Goal: Task Accomplishment & Management: Manage account settings

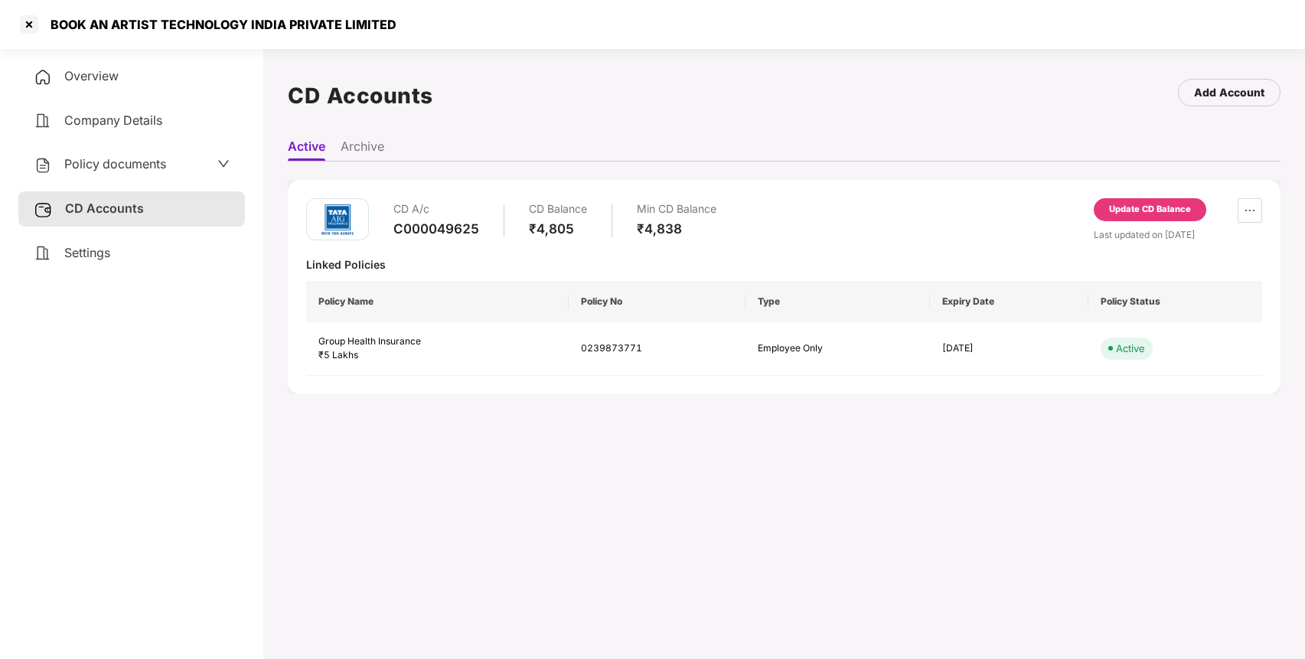
scroll to position [42, 0]
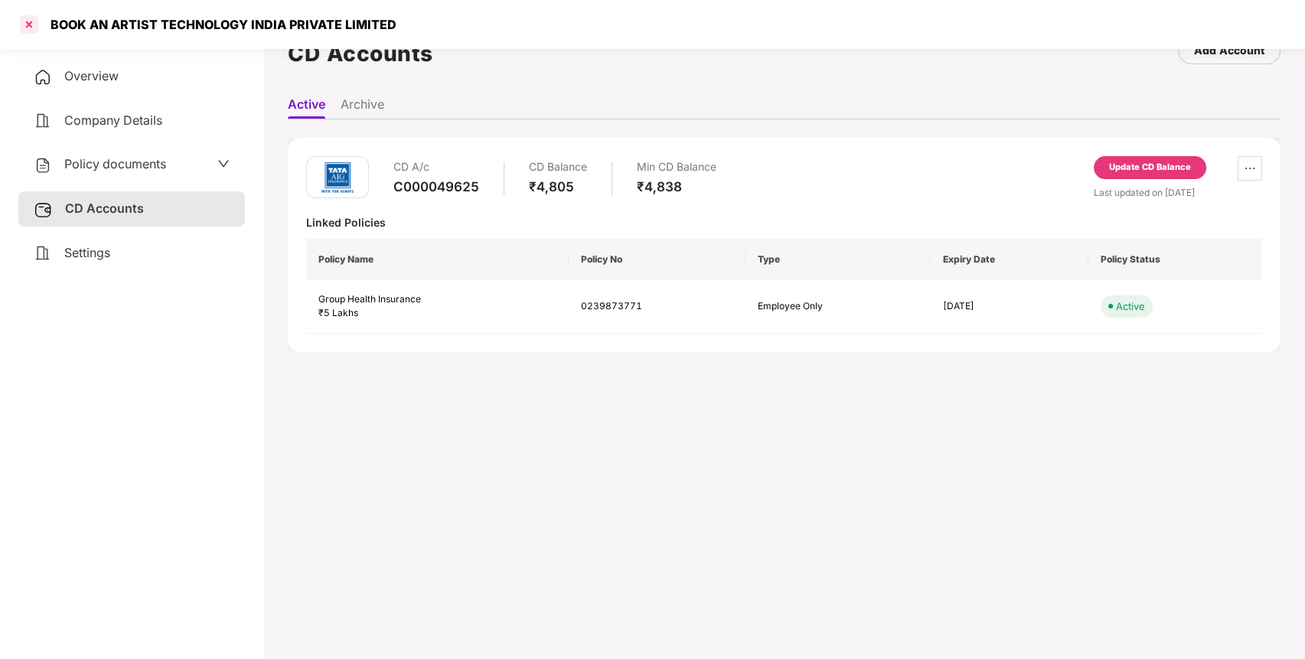
click at [32, 22] on div at bounding box center [29, 24] width 24 height 24
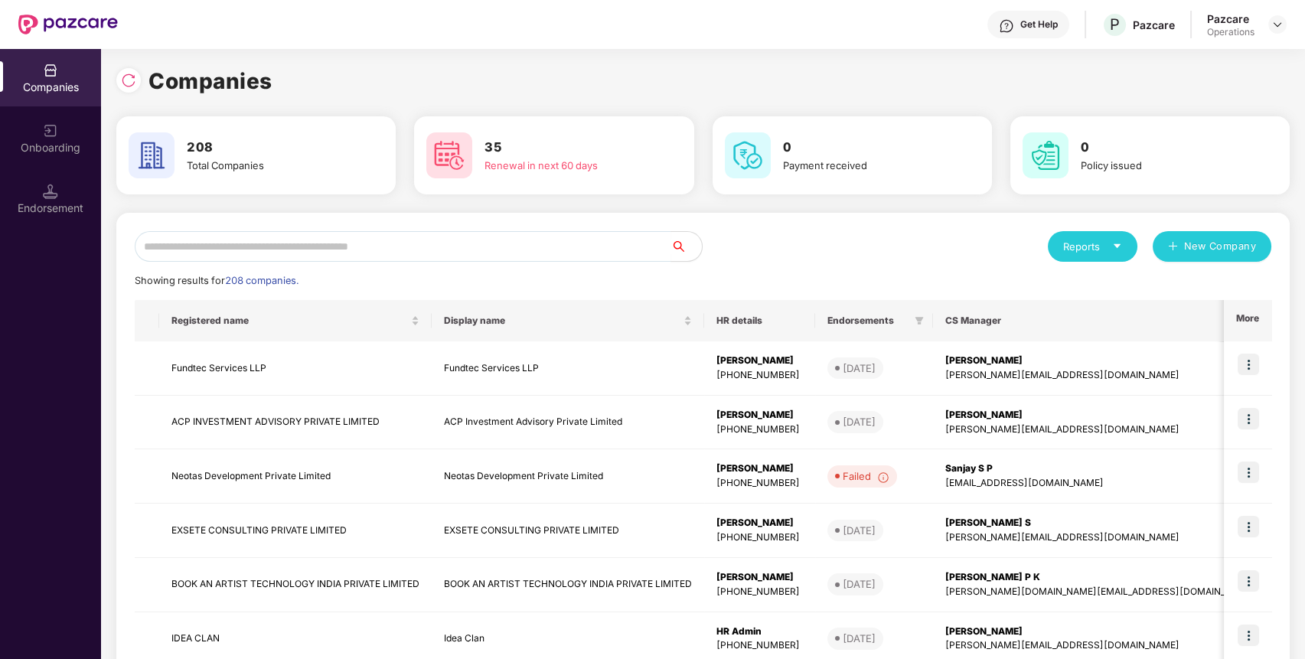
scroll to position [0, 0]
click at [294, 258] on input "text" at bounding box center [403, 246] width 537 height 31
paste input "**********"
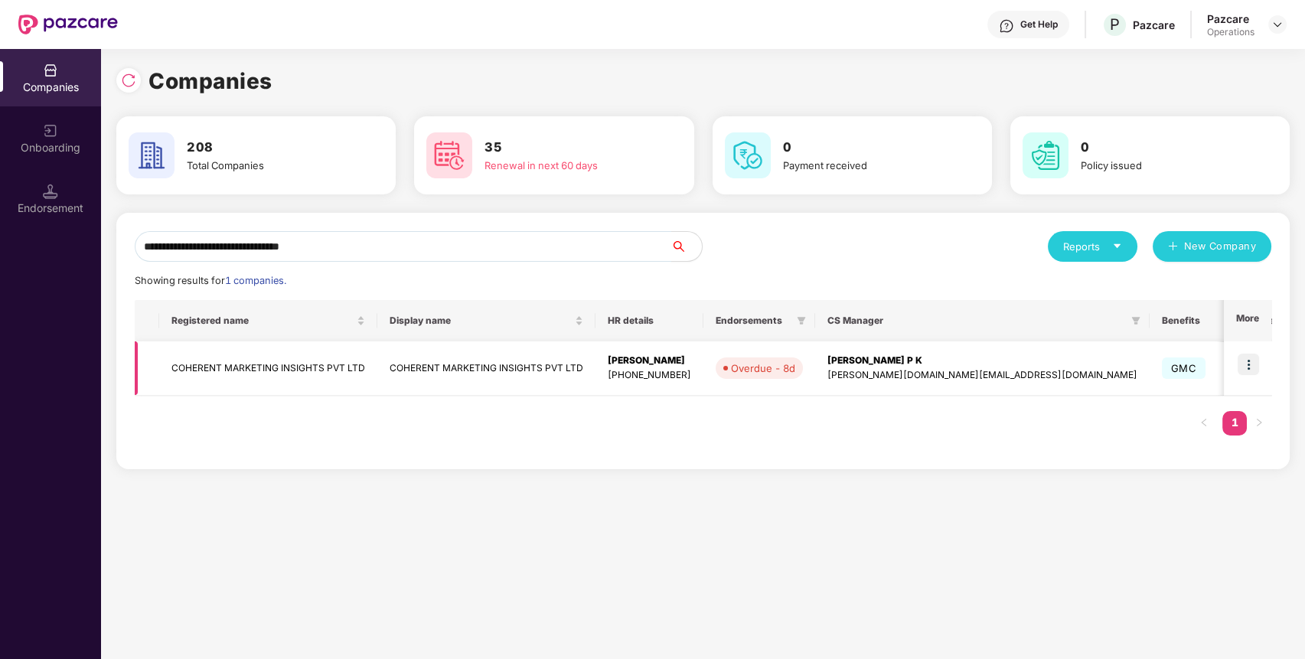
type input "**********"
click at [269, 359] on td "COHERENT MARKETING INSIGHTS PVT LTD" at bounding box center [268, 368] width 218 height 54
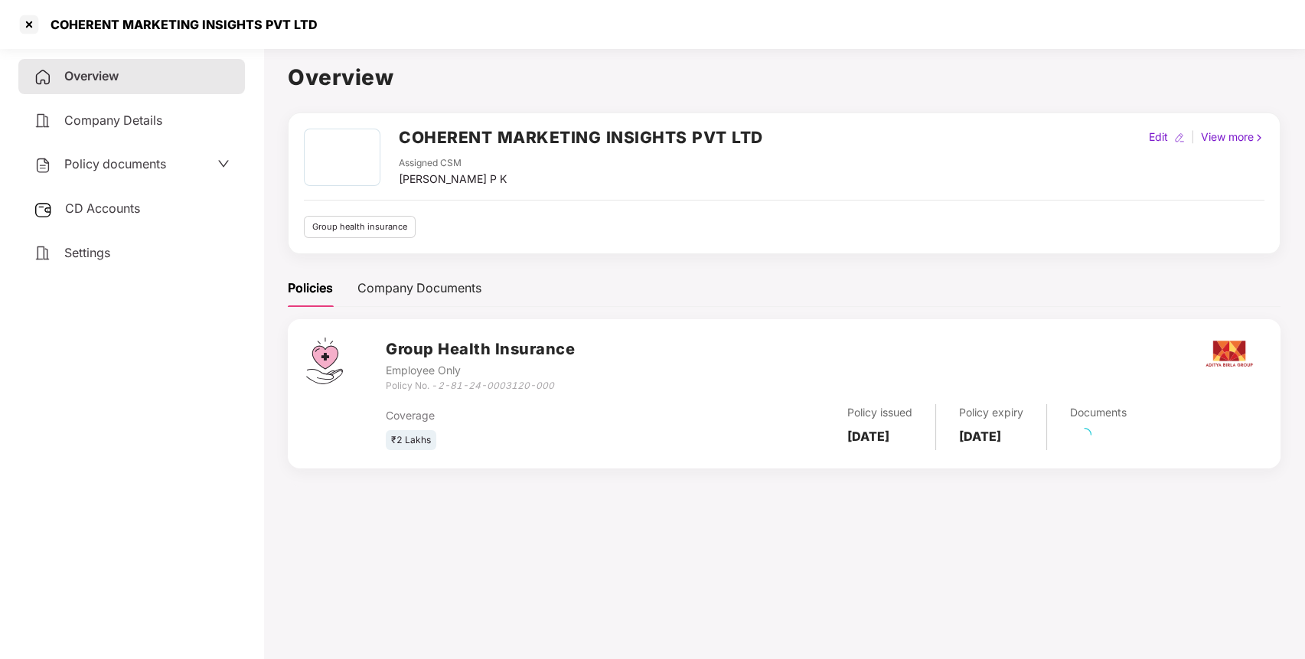
click at [184, 156] on div "Policy documents" at bounding box center [132, 165] width 196 height 20
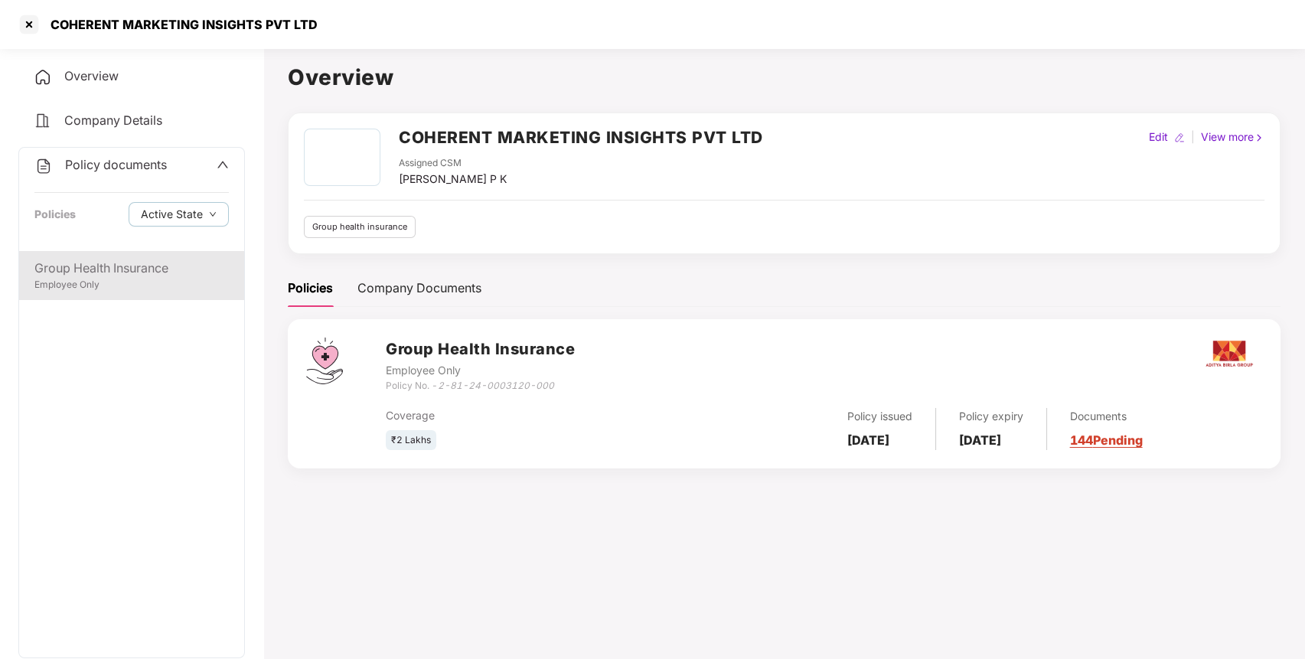
click at [137, 276] on div "Group Health Insurance" at bounding box center [131, 268] width 194 height 19
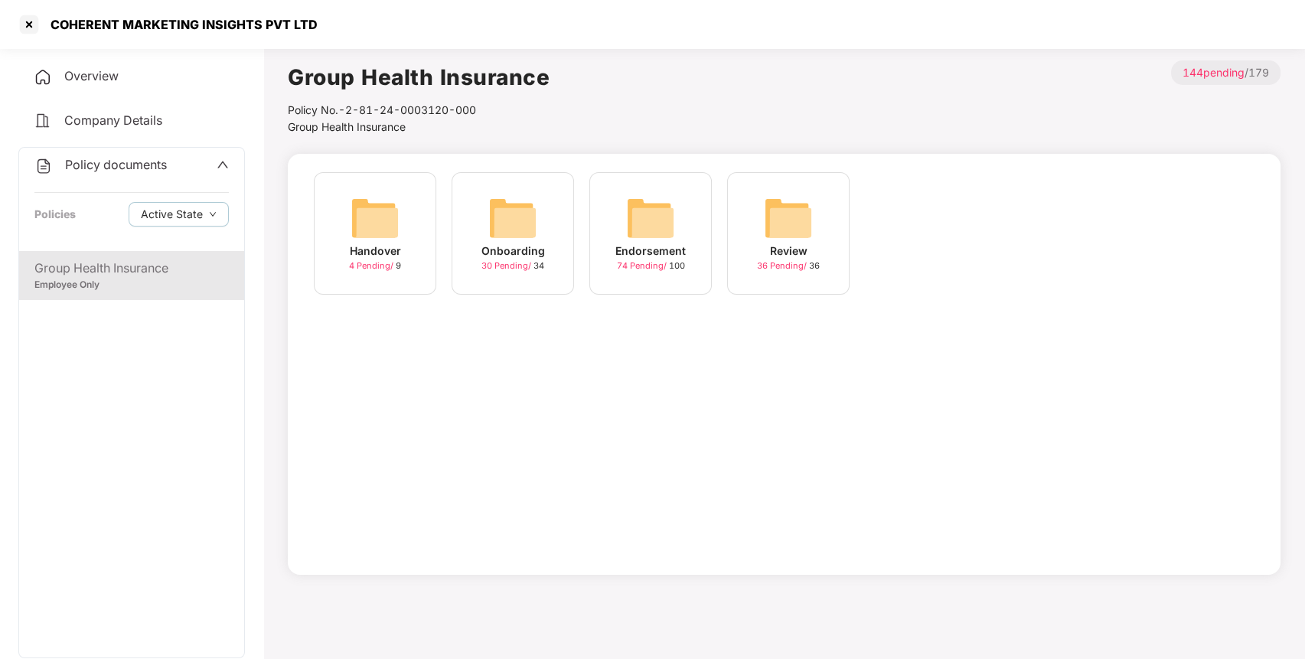
click at [643, 215] on img at bounding box center [650, 218] width 49 height 49
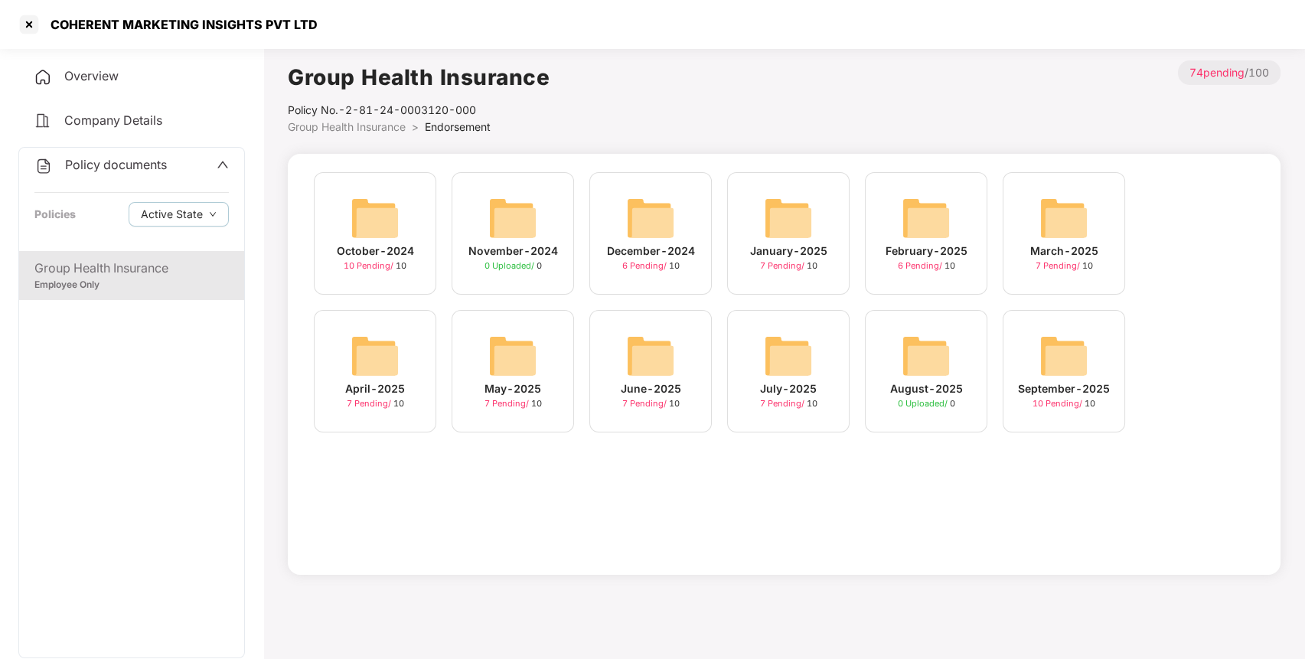
click at [1037, 367] on div "September-2025 10 Pending / 10" at bounding box center [1064, 371] width 122 height 122
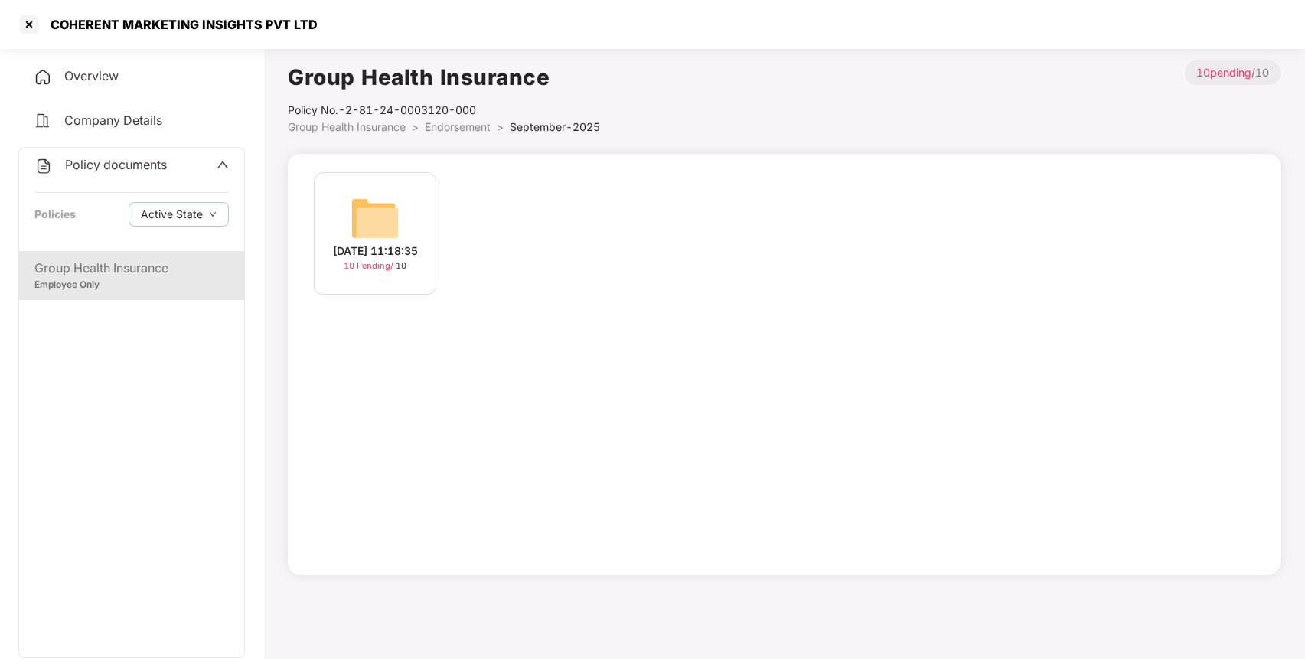
click at [387, 211] on img at bounding box center [375, 218] width 49 height 49
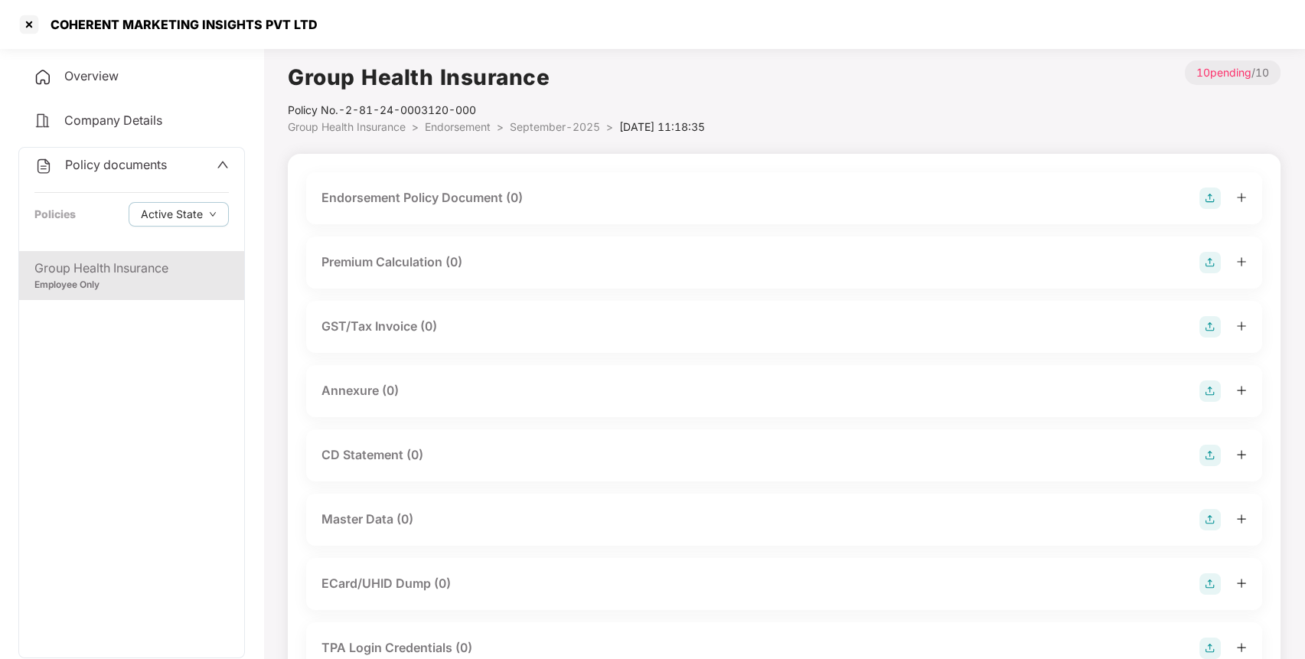
click at [1211, 196] on img at bounding box center [1210, 198] width 21 height 21
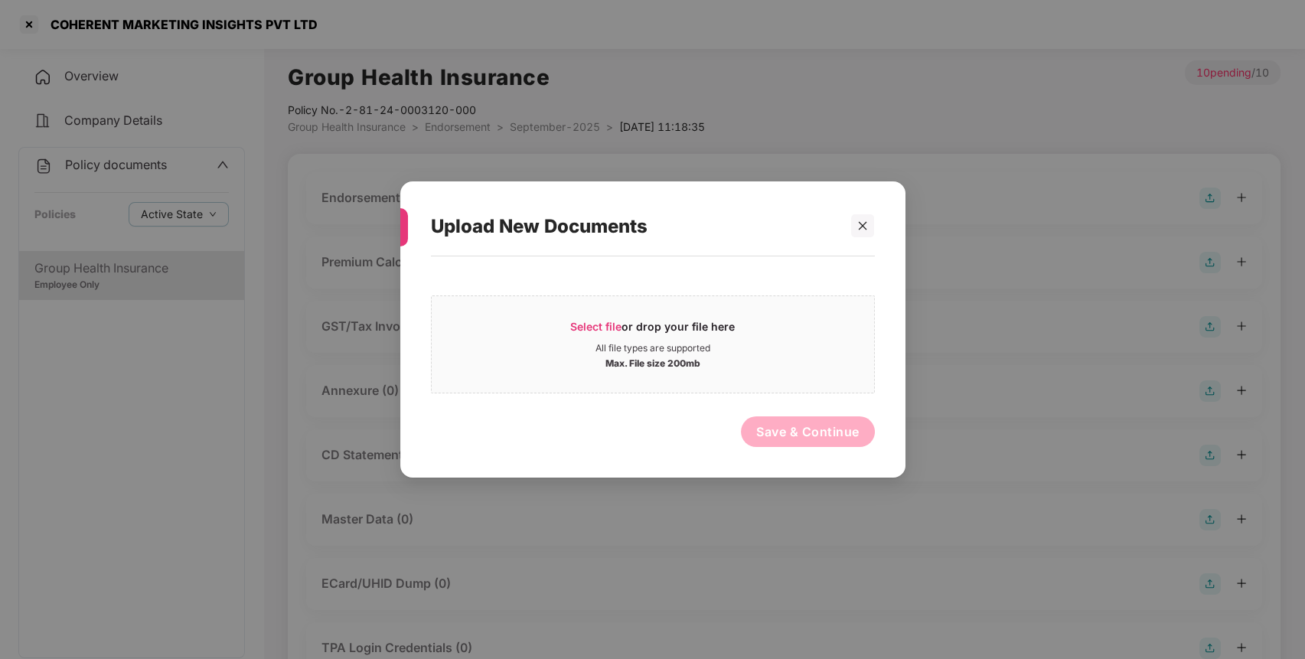
click at [845, 286] on div "Select file or drop your file here All file types are supported Max. File size …" at bounding box center [653, 359] width 444 height 191
click at [717, 349] on div "All file types are supported" at bounding box center [653, 348] width 442 height 12
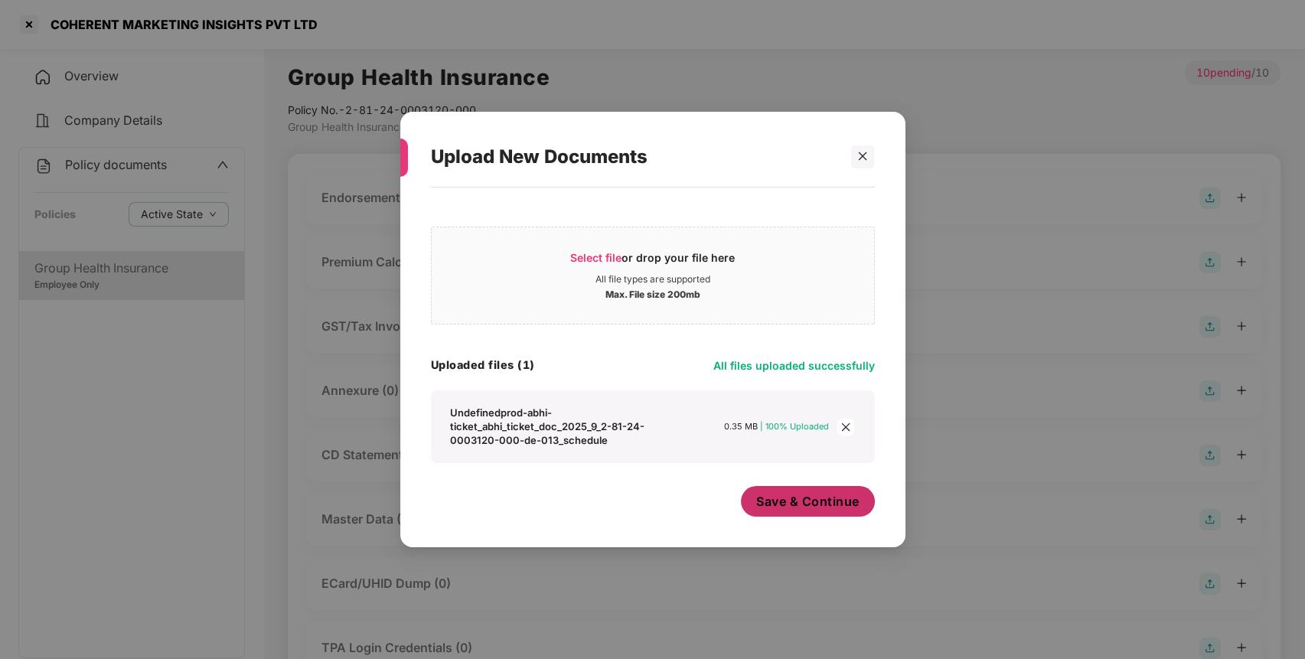
click at [833, 510] on span "Save & Continue" at bounding box center [807, 501] width 103 height 17
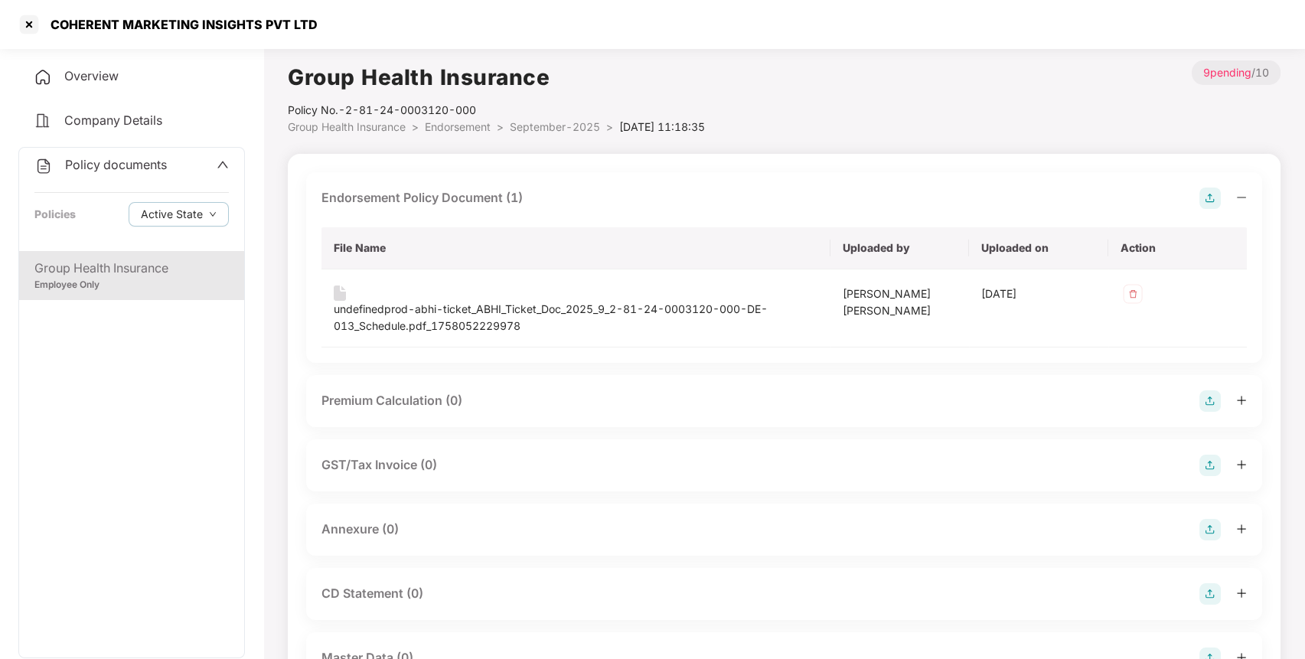
click at [1205, 533] on img at bounding box center [1210, 529] width 21 height 21
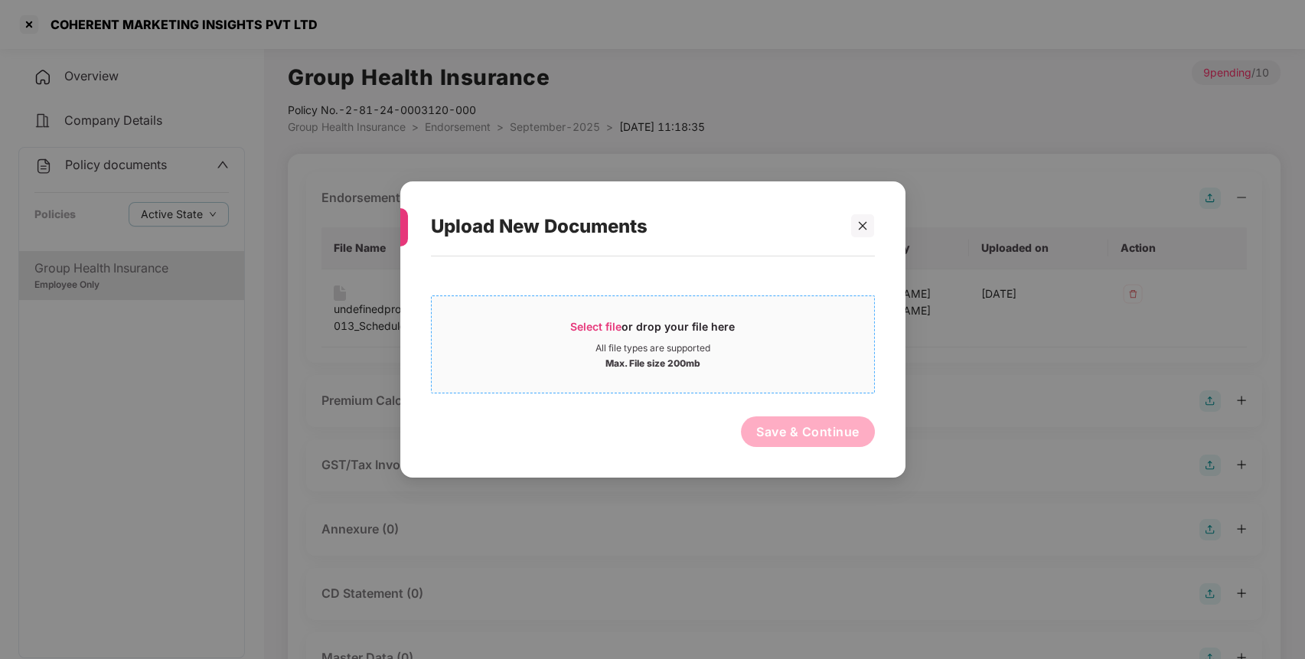
click at [736, 387] on div "Select file or drop your file here All file types are supported Max. File size …" at bounding box center [653, 344] width 444 height 98
click at [625, 358] on div "Max. File size 200mb" at bounding box center [653, 361] width 95 height 15
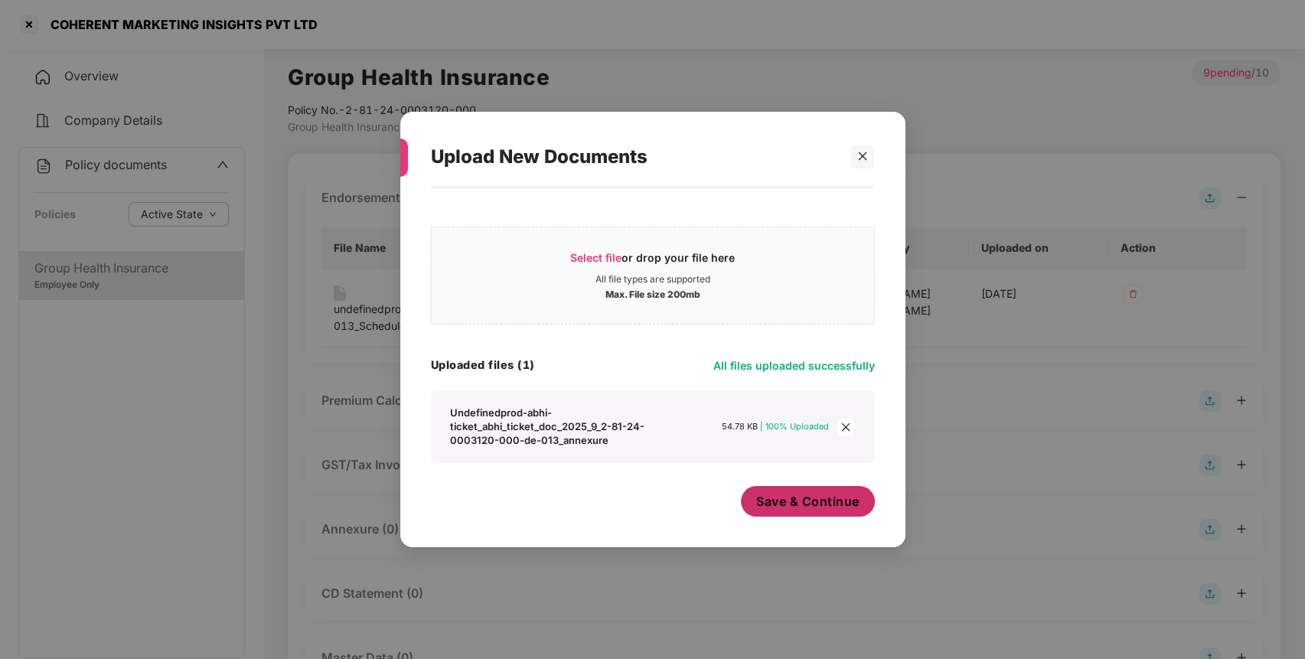
click at [793, 501] on span "Save & Continue" at bounding box center [807, 501] width 103 height 17
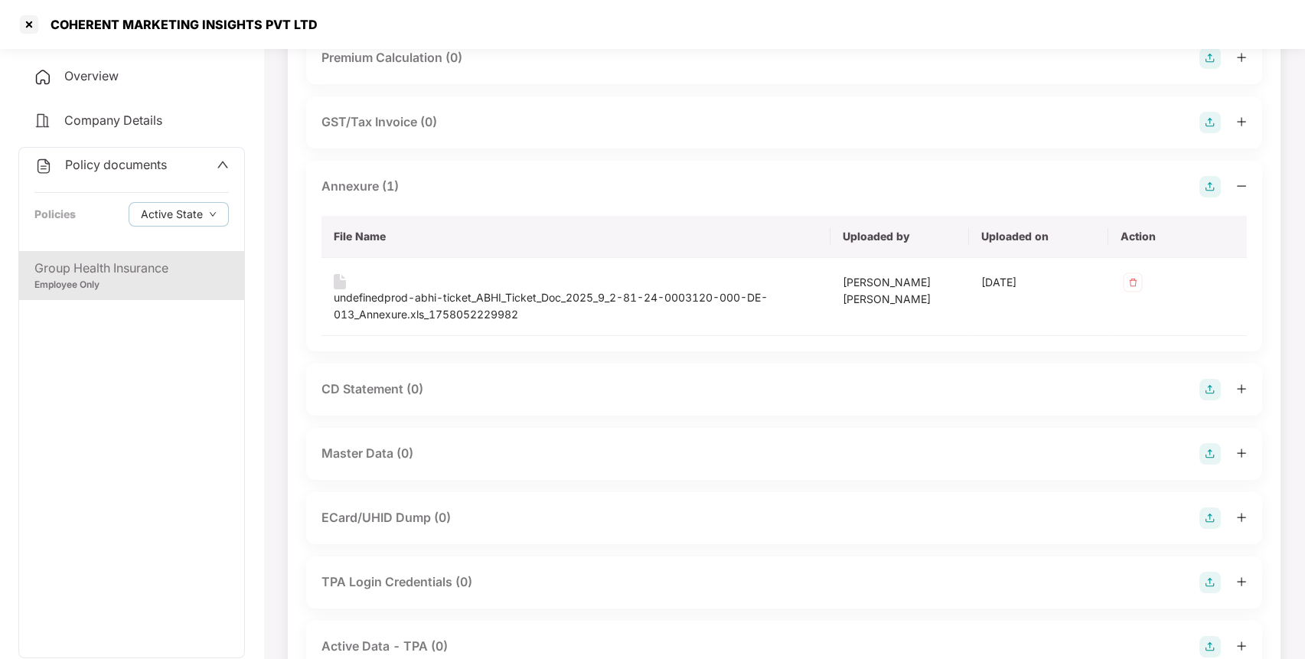
scroll to position [469, 0]
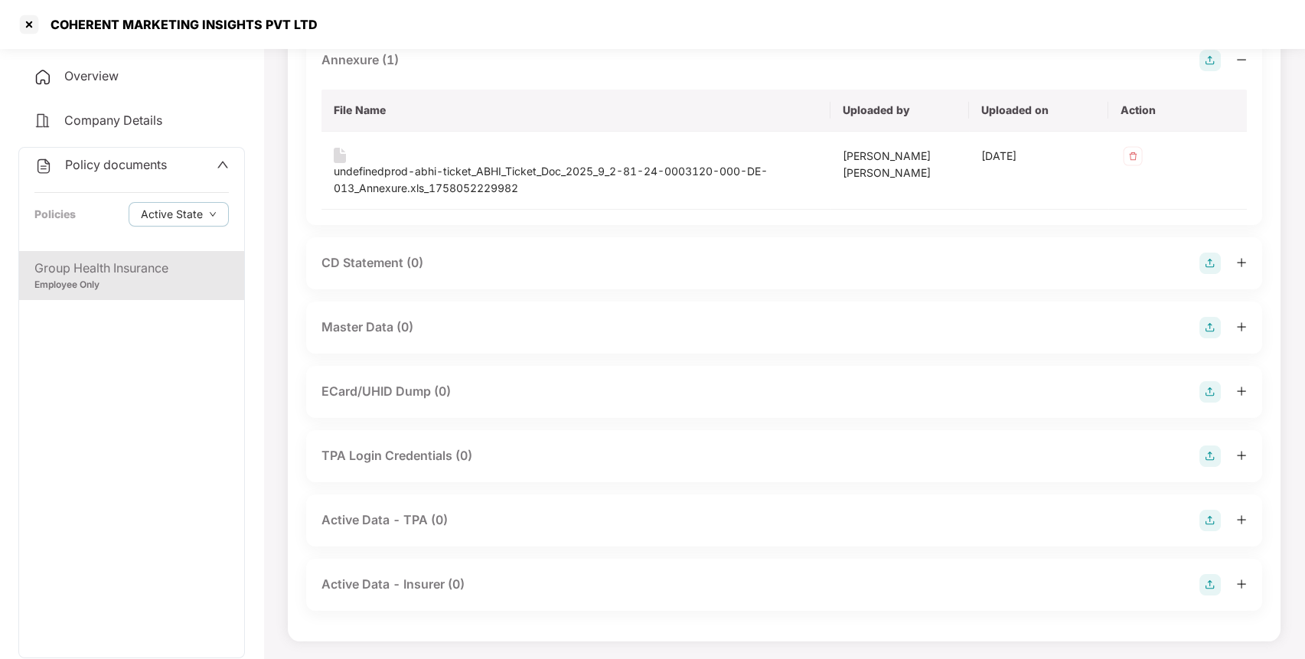
click at [1219, 332] on img at bounding box center [1210, 327] width 21 height 21
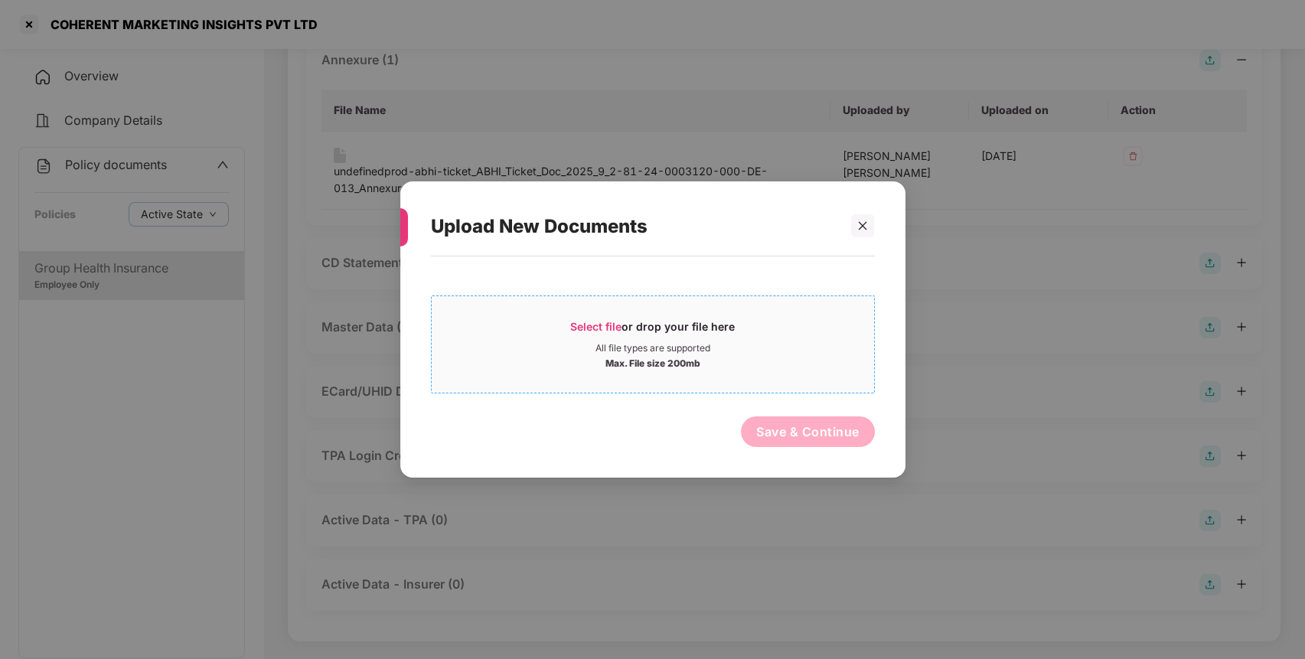
click at [755, 352] on div "All file types are supported" at bounding box center [653, 348] width 442 height 12
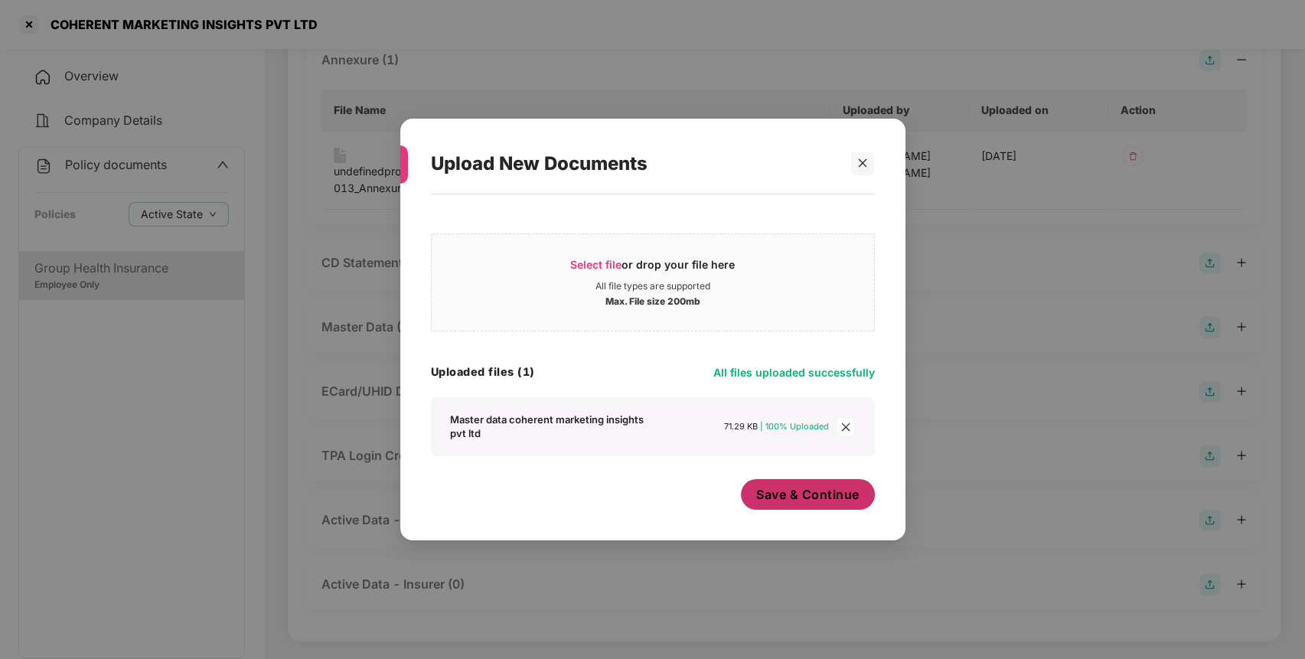
click at [782, 498] on span "Save & Continue" at bounding box center [807, 494] width 103 height 17
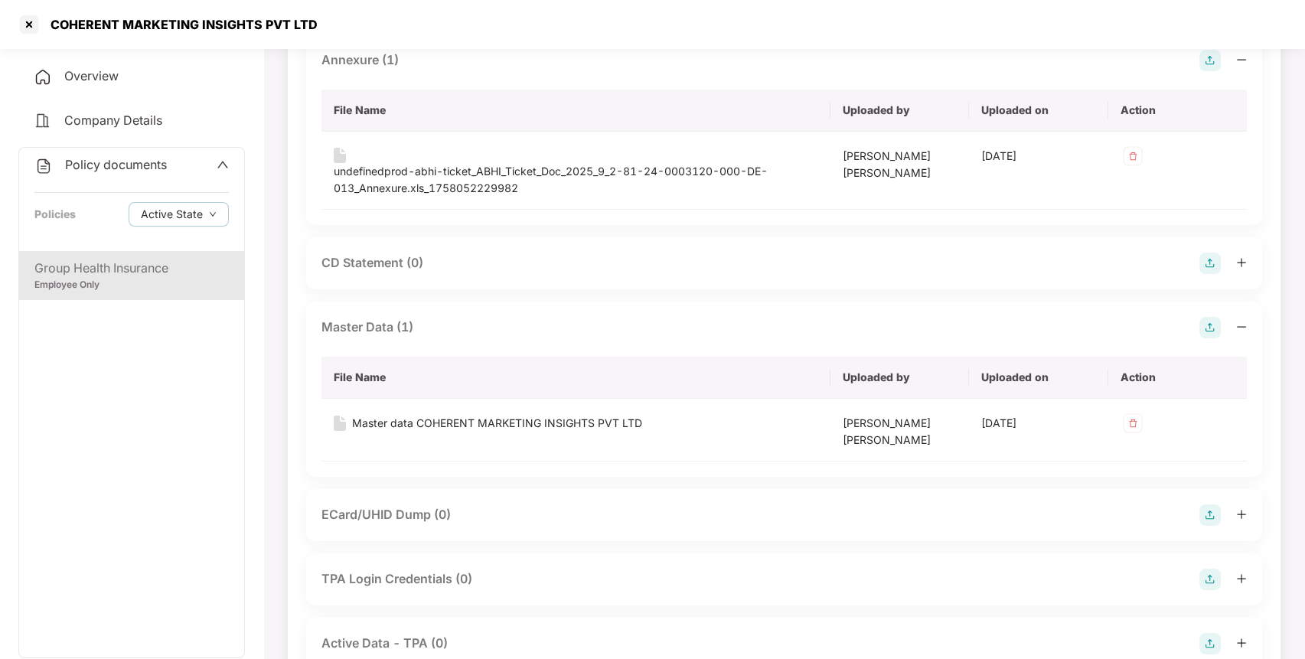
click at [119, 161] on span "Policy documents" at bounding box center [116, 164] width 102 height 15
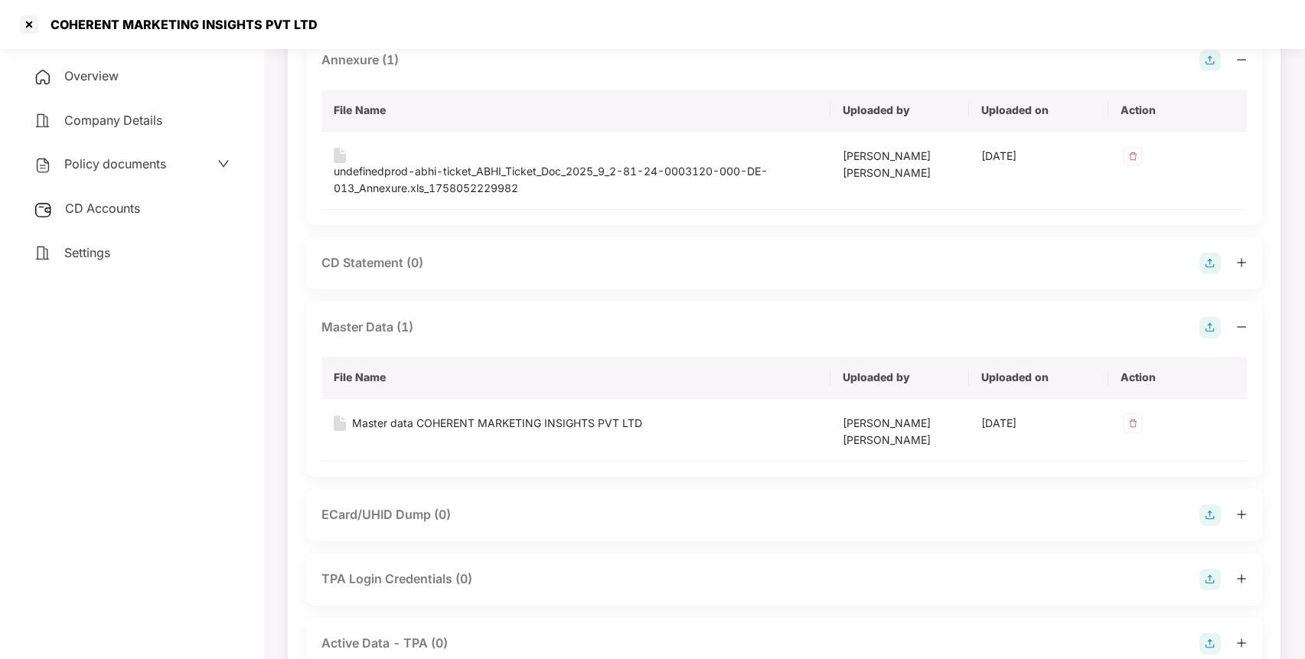
click at [132, 214] on span "CD Accounts" at bounding box center [102, 208] width 75 height 15
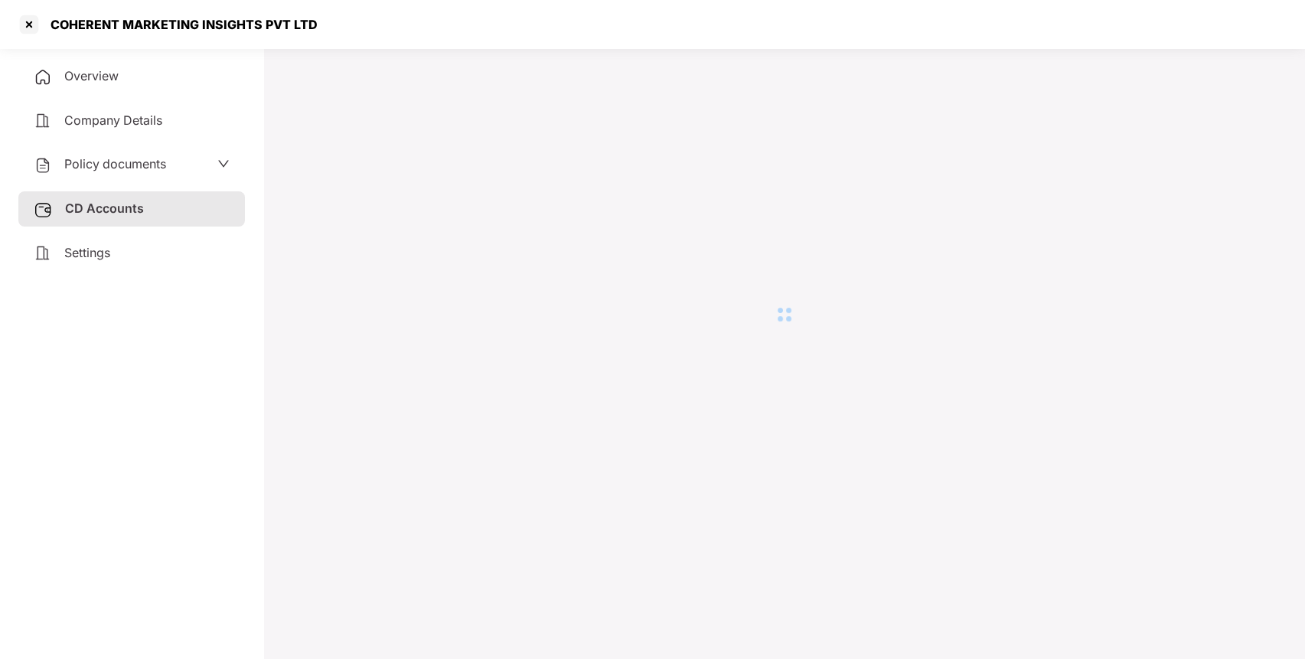
scroll to position [42, 0]
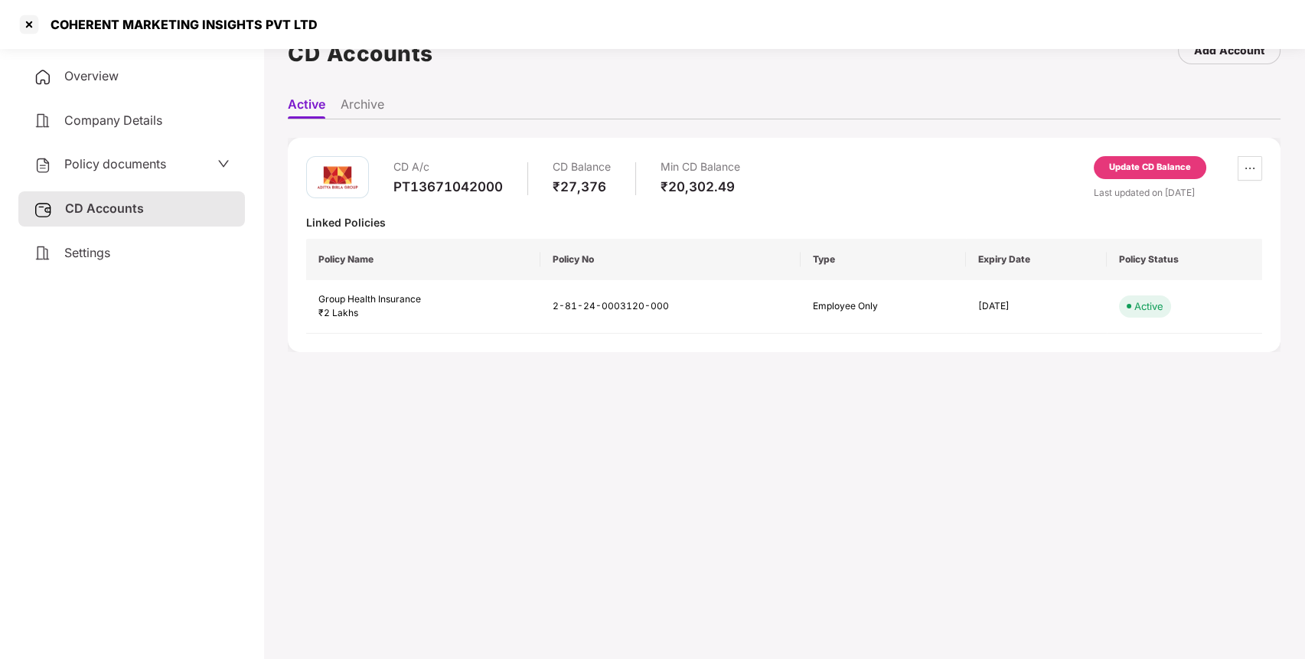
click at [1141, 165] on div "Update CD Balance" at bounding box center [1150, 168] width 82 height 14
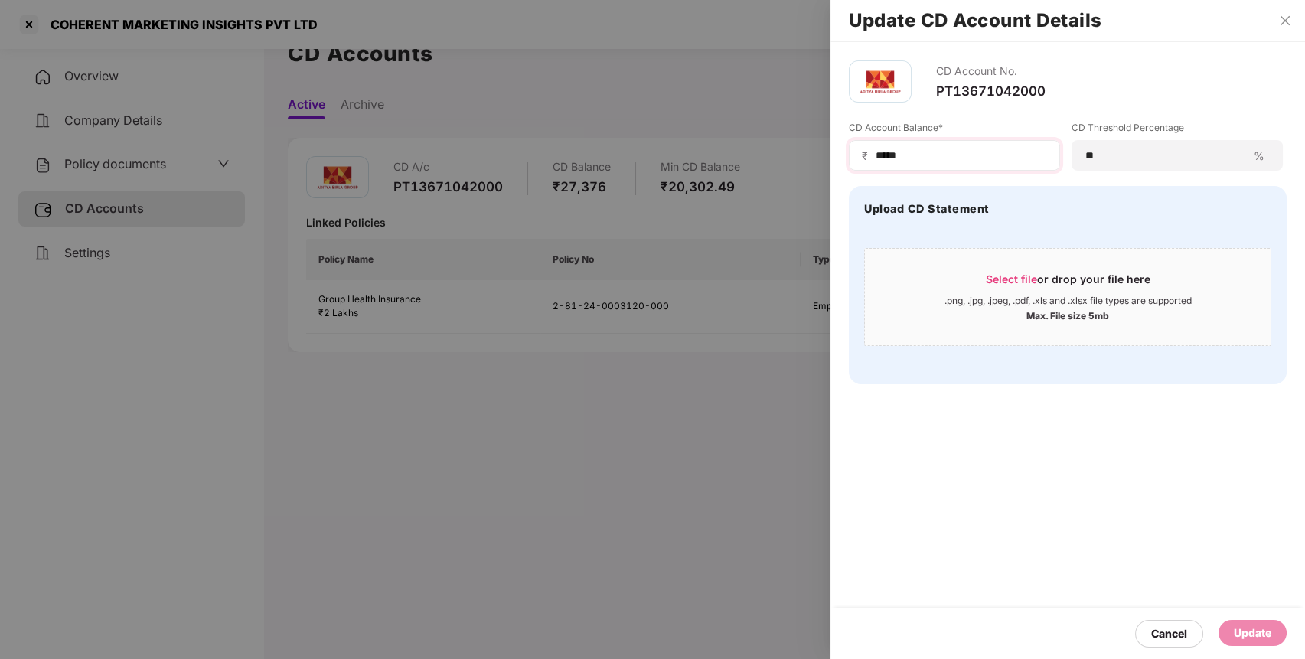
click at [975, 165] on div "₹ *****" at bounding box center [954, 155] width 211 height 31
click at [967, 159] on input "*****" at bounding box center [960, 156] width 173 height 16
type input "*"
type input "*****"
click at [1262, 637] on div "Update" at bounding box center [1253, 633] width 38 height 17
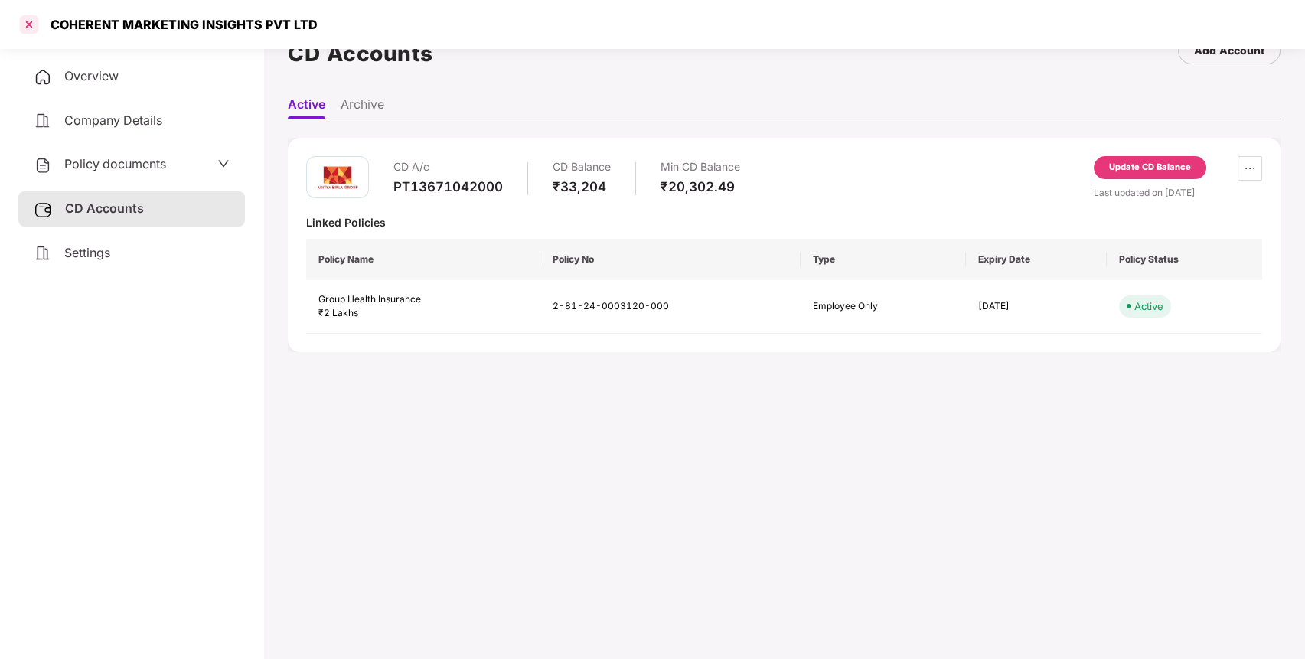
click at [28, 23] on div at bounding box center [29, 24] width 24 height 24
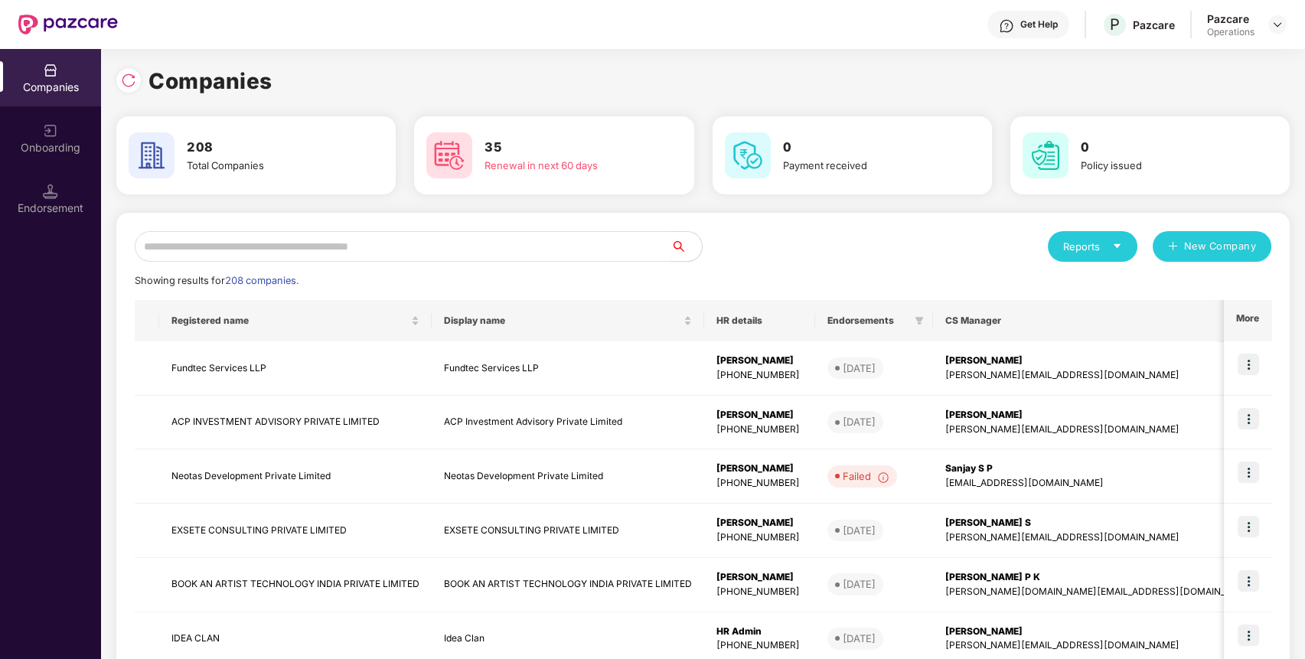
scroll to position [0, 0]
click at [502, 250] on input "text" at bounding box center [403, 246] width 537 height 31
paste input "**********"
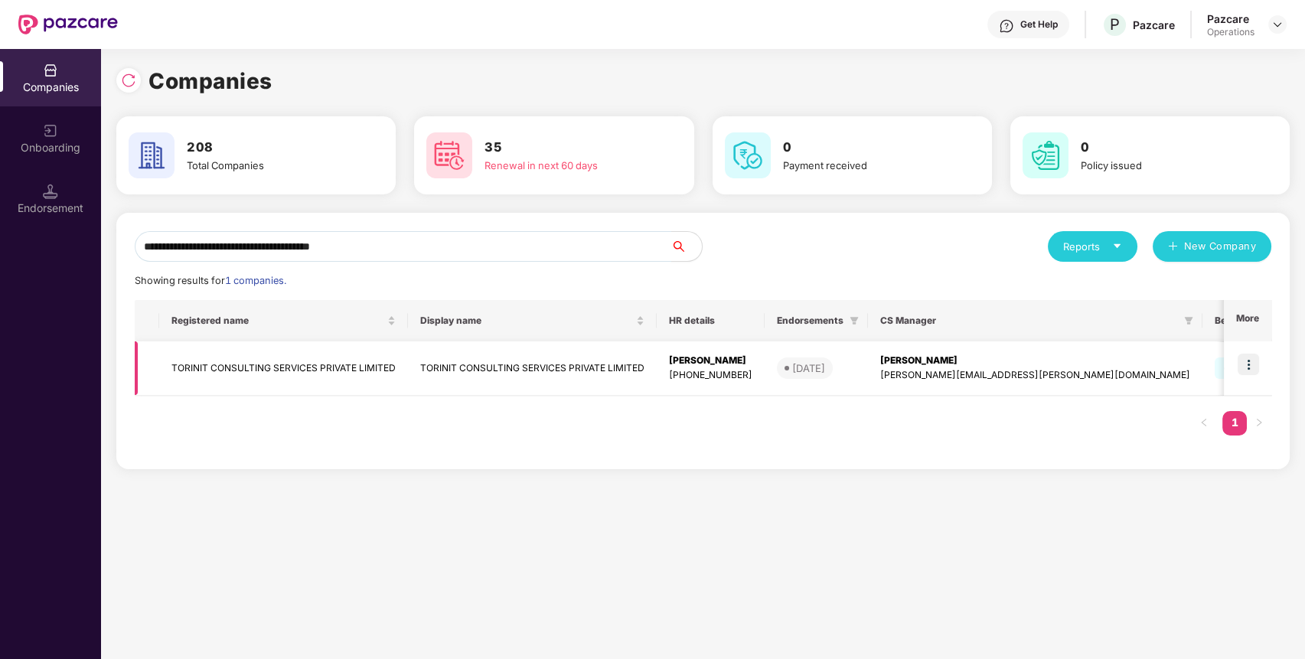
type input "**********"
click at [338, 377] on td "TORINIT CONSULTING SERVICES PRIVATE LIMITED" at bounding box center [283, 368] width 249 height 54
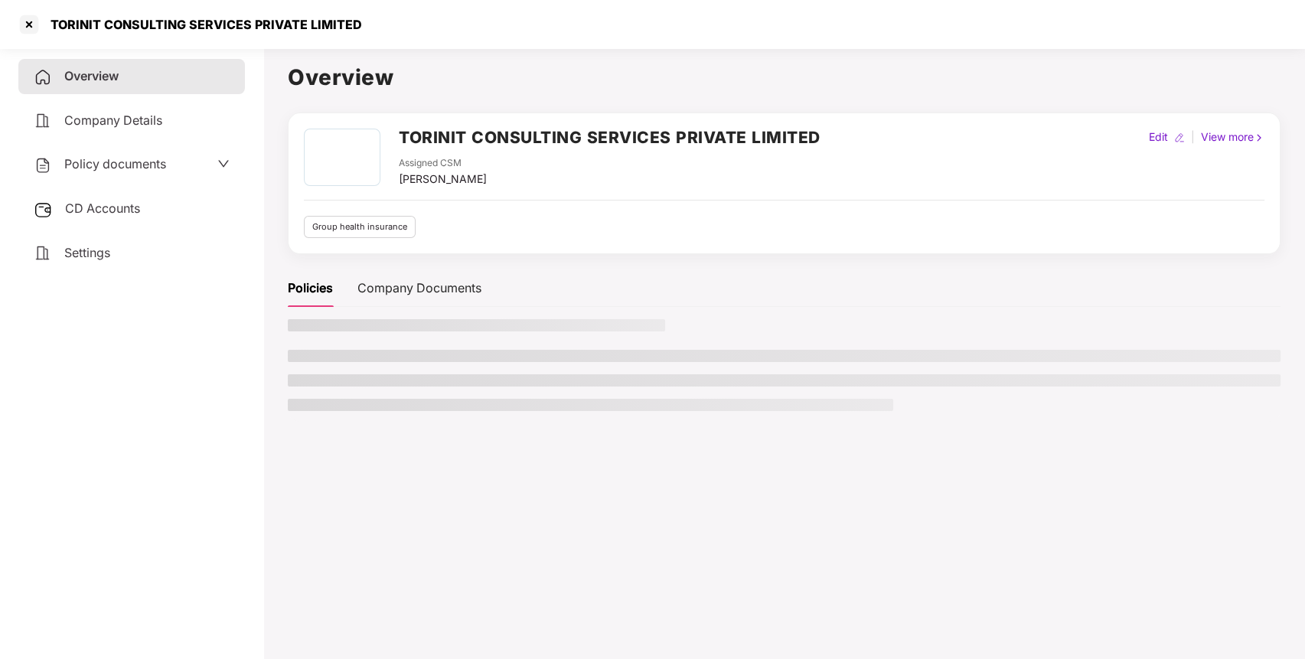
click at [112, 151] on div "Policy documents" at bounding box center [131, 164] width 227 height 35
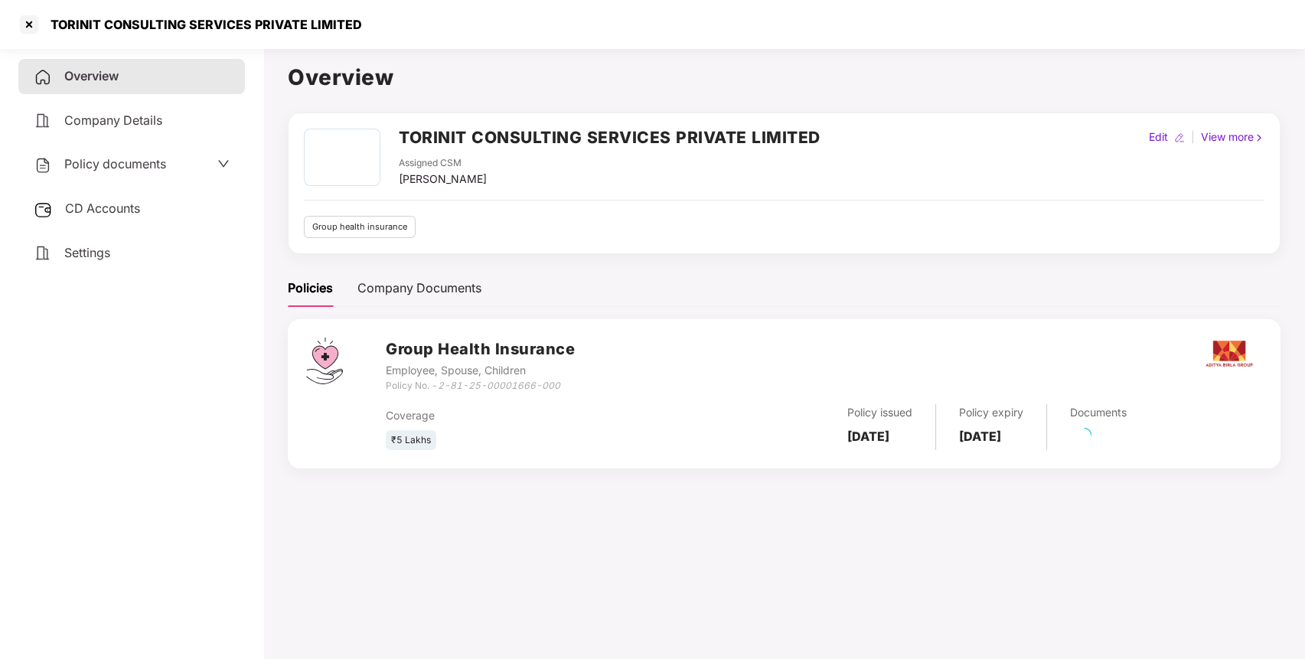
click at [110, 161] on span "Policy documents" at bounding box center [115, 163] width 102 height 15
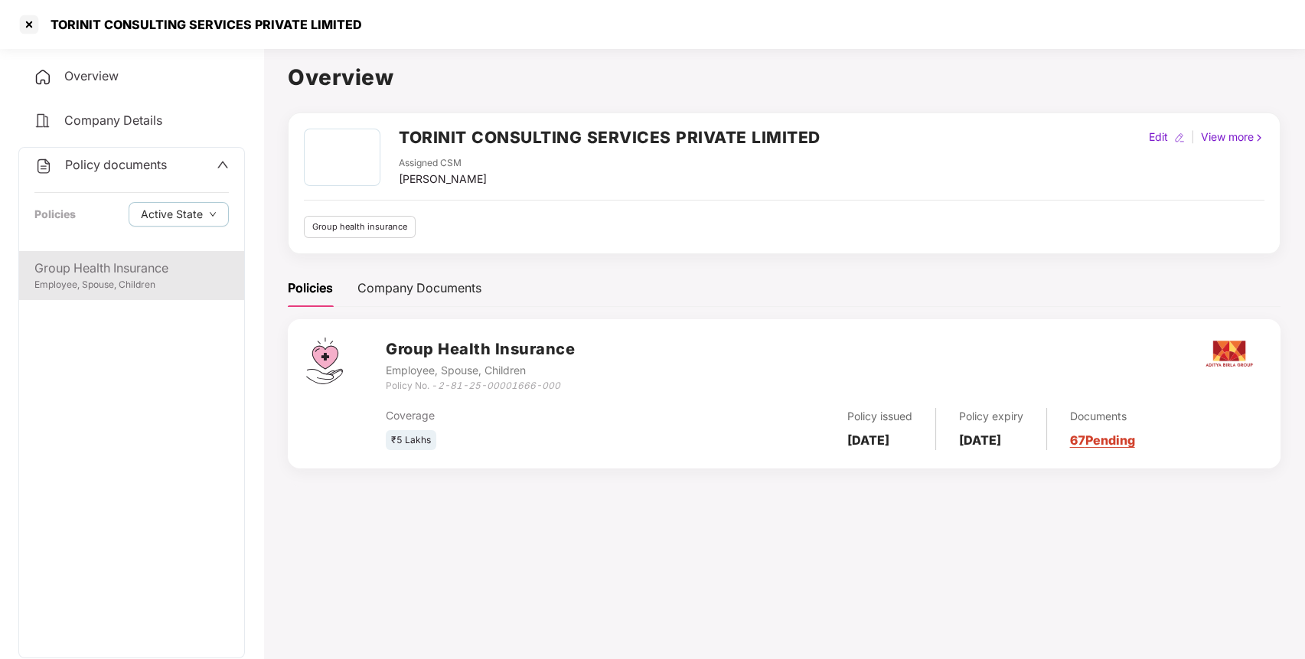
click at [117, 269] on div "Group Health Insurance" at bounding box center [131, 268] width 194 height 19
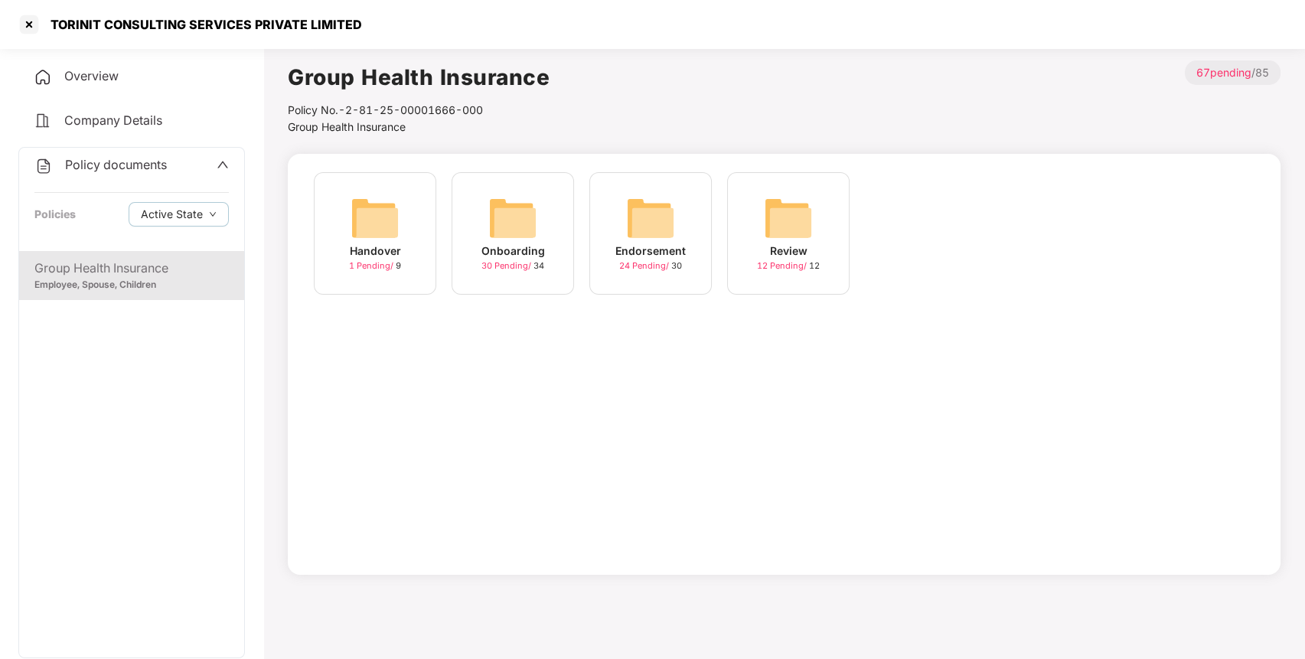
click at [637, 234] on img at bounding box center [650, 218] width 49 height 49
click at [790, 230] on img at bounding box center [788, 218] width 49 height 49
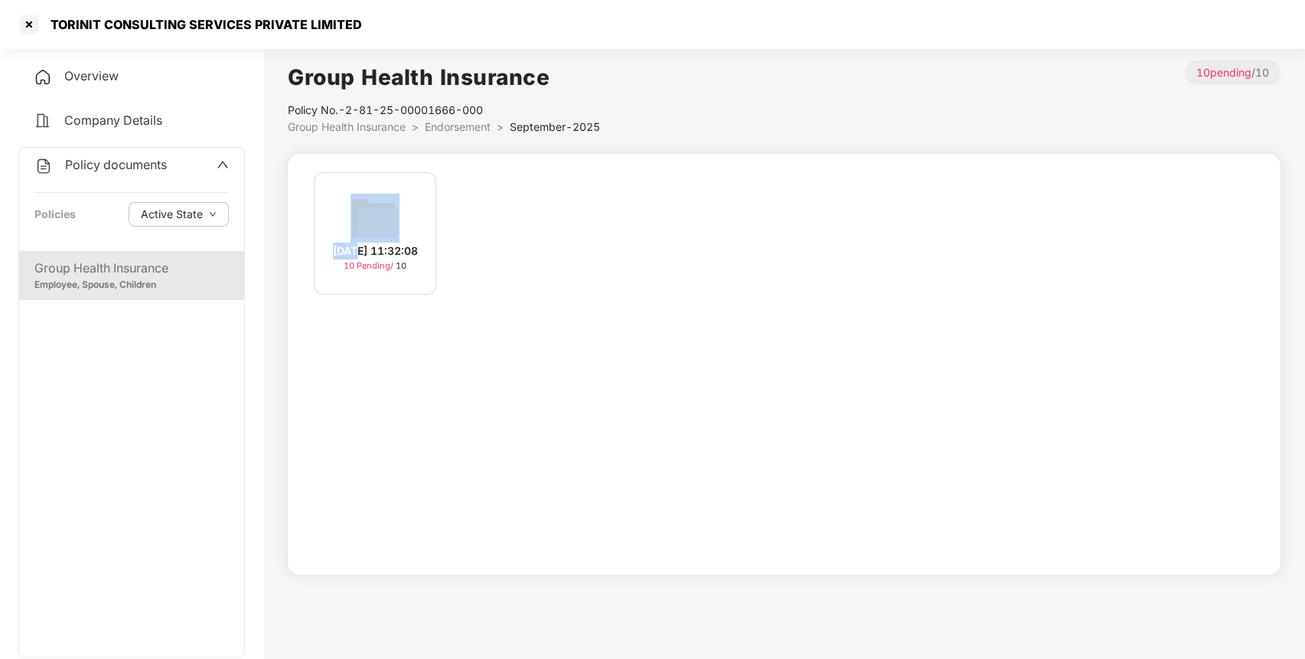
drag, startPoint x: 364, startPoint y: 234, endPoint x: 398, endPoint y: 228, distance: 34.2
click at [366, 233] on div "[DATE] 11:32:08 10 Pending / 10" at bounding box center [375, 233] width 122 height 122
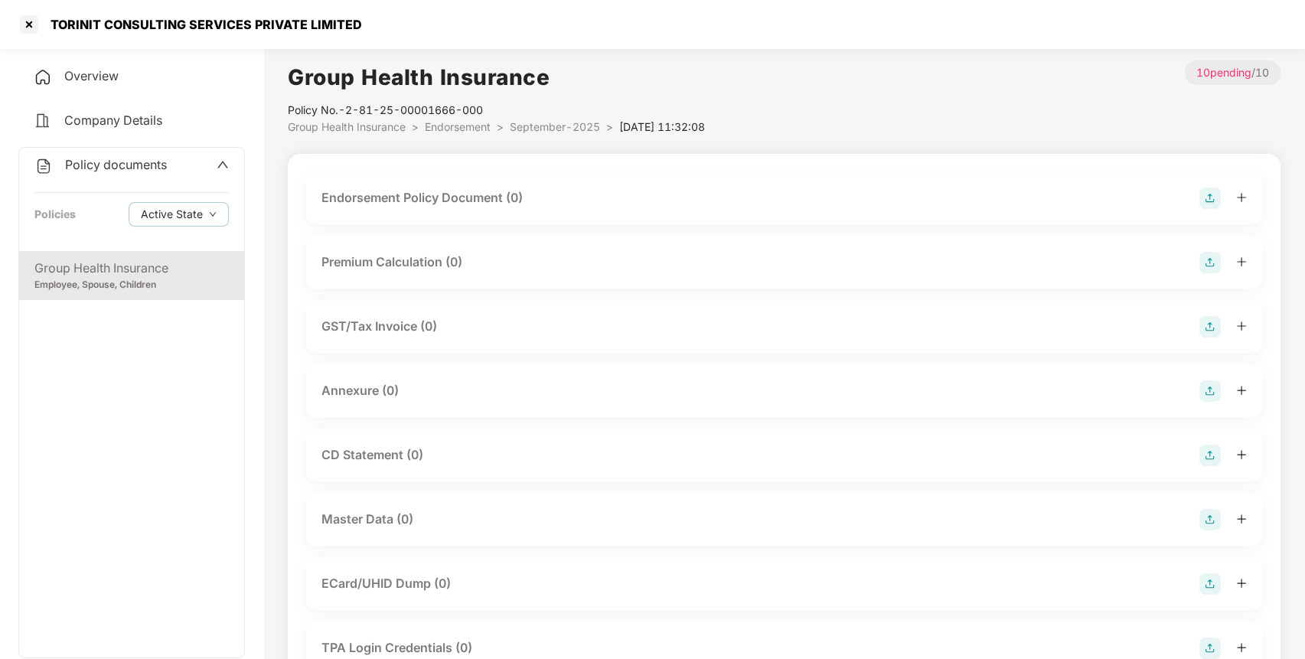
click at [1210, 201] on img at bounding box center [1210, 198] width 21 height 21
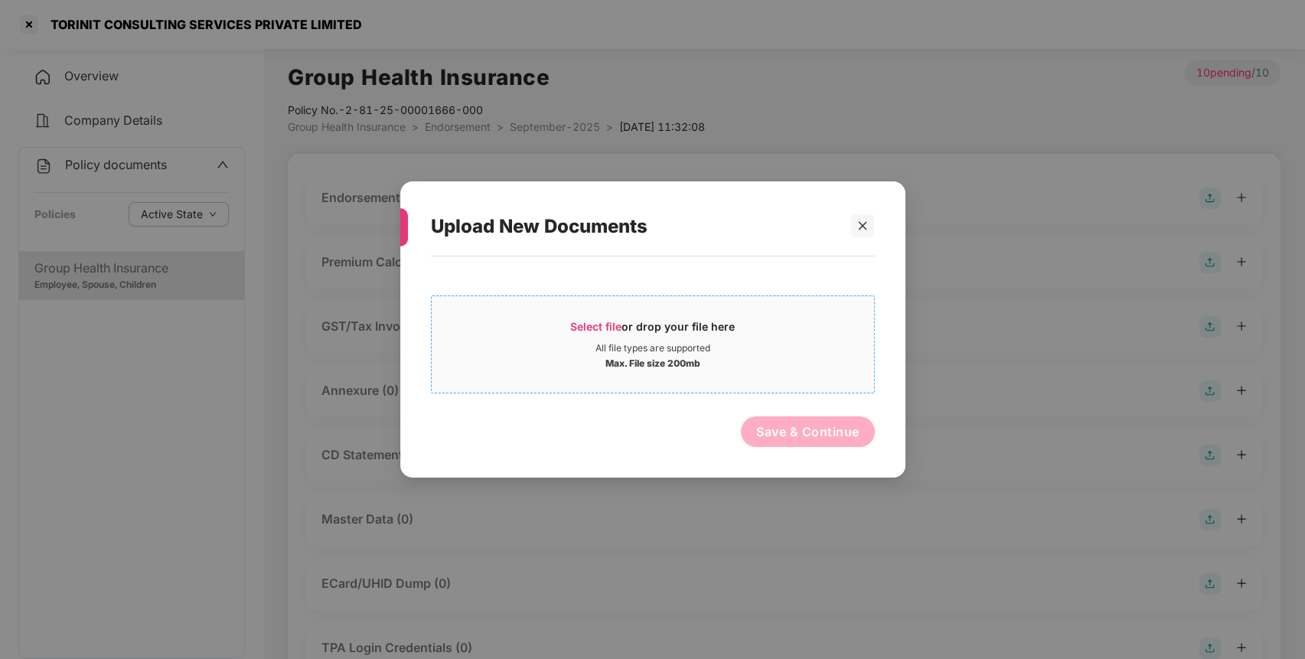
click at [803, 371] on span "Select file or drop your file here All file types are supported Max. File size …" at bounding box center [653, 344] width 442 height 73
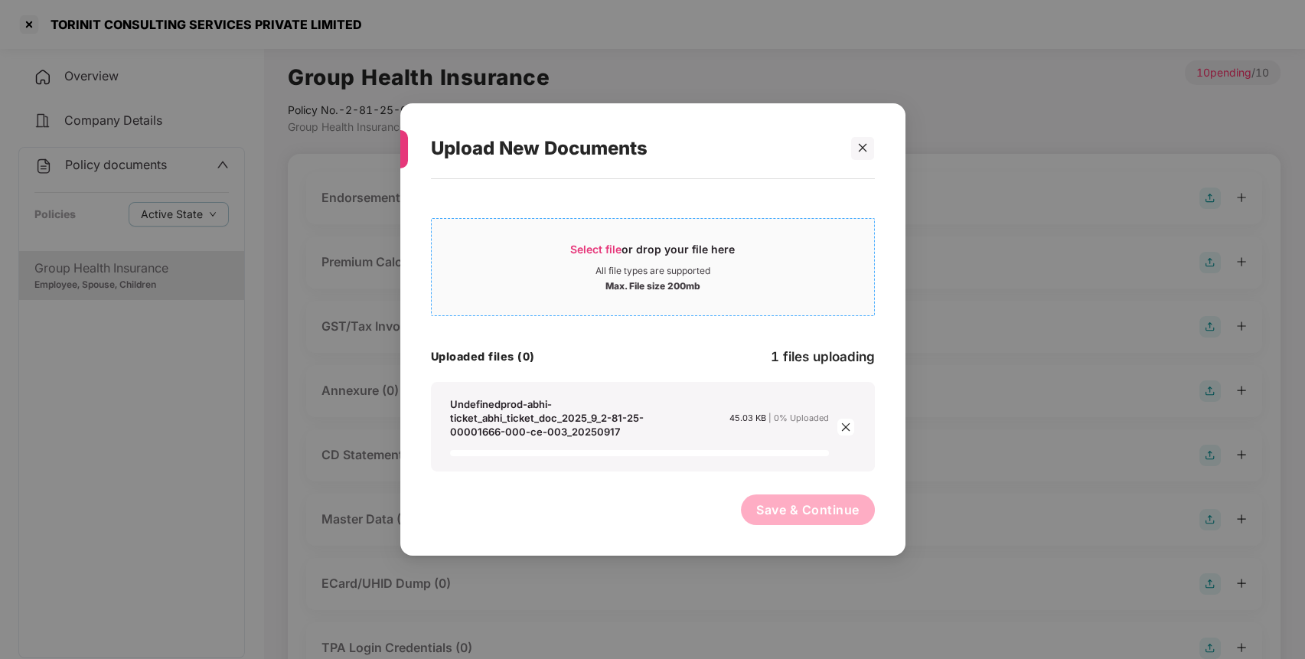
click at [568, 273] on div "All file types are supported" at bounding box center [653, 271] width 442 height 12
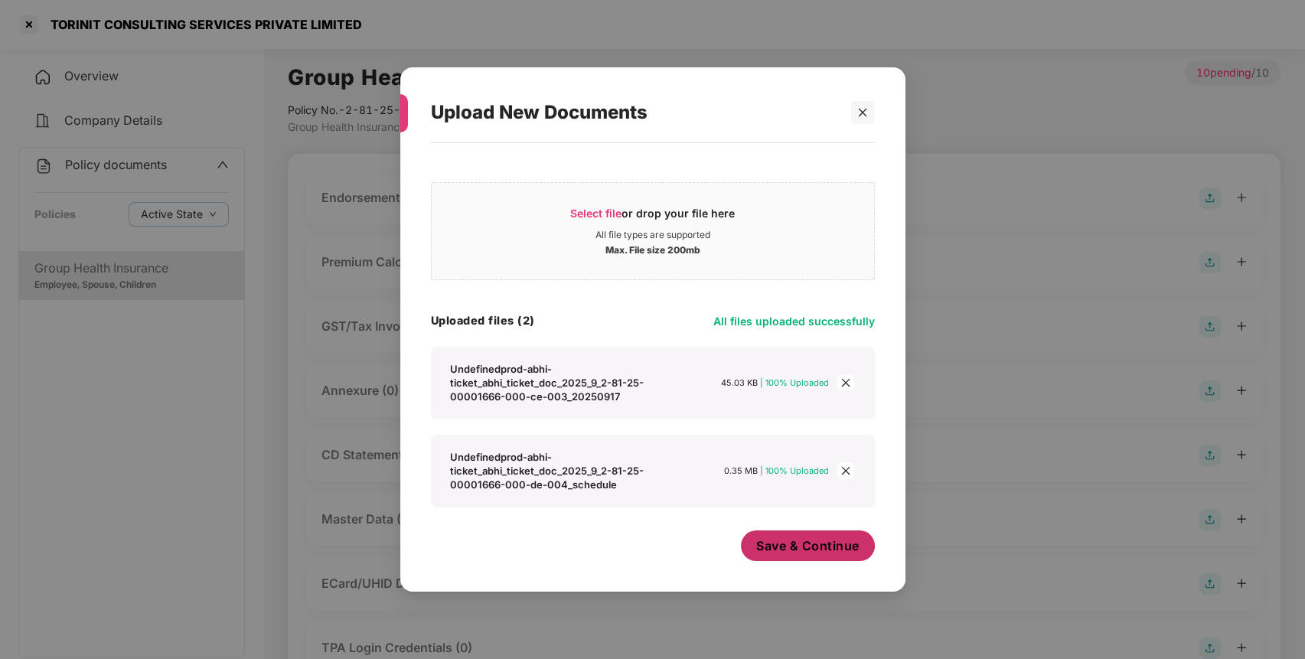
click at [772, 552] on span "Save & Continue" at bounding box center [807, 545] width 103 height 17
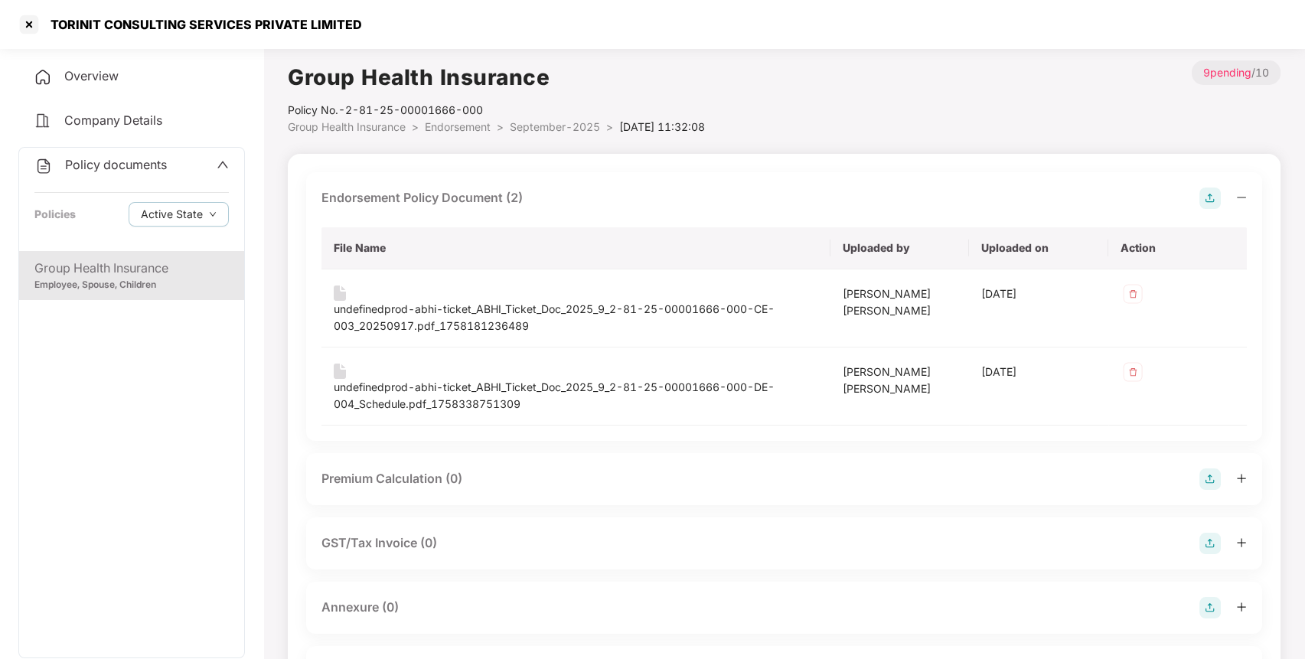
click at [1208, 606] on img at bounding box center [1210, 607] width 21 height 21
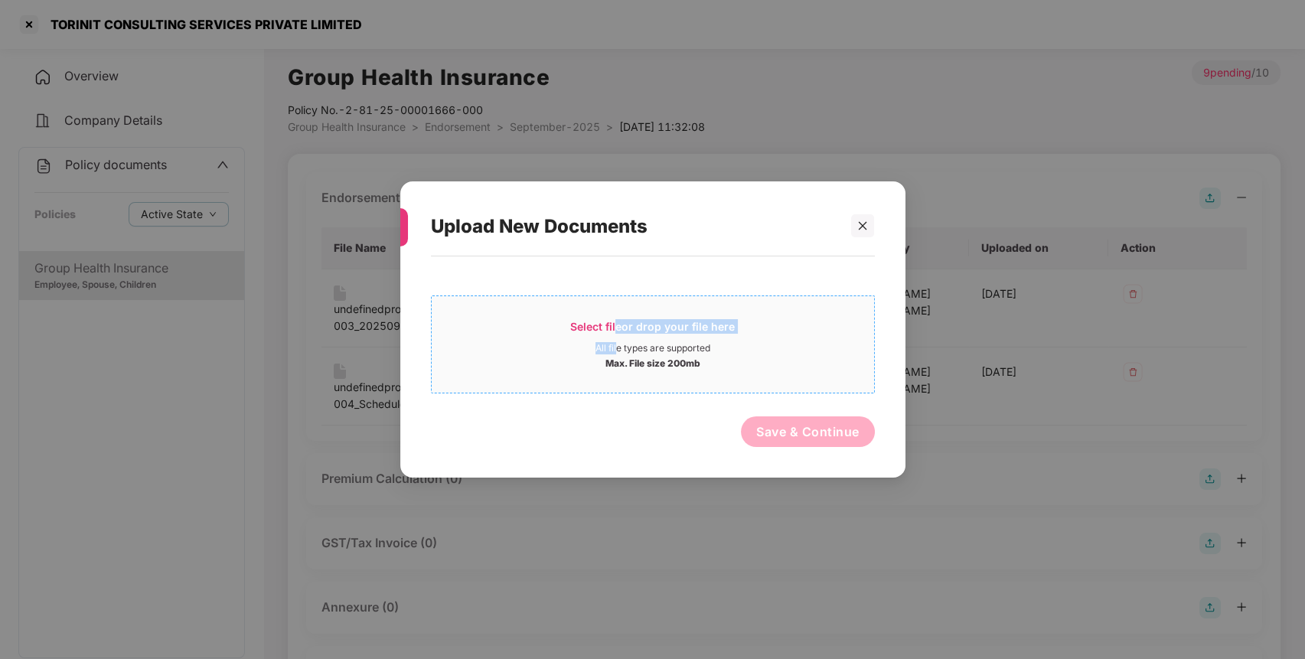
click at [616, 341] on div "Select file or drop your file here All file types are supported Max. File size …" at bounding box center [653, 344] width 442 height 51
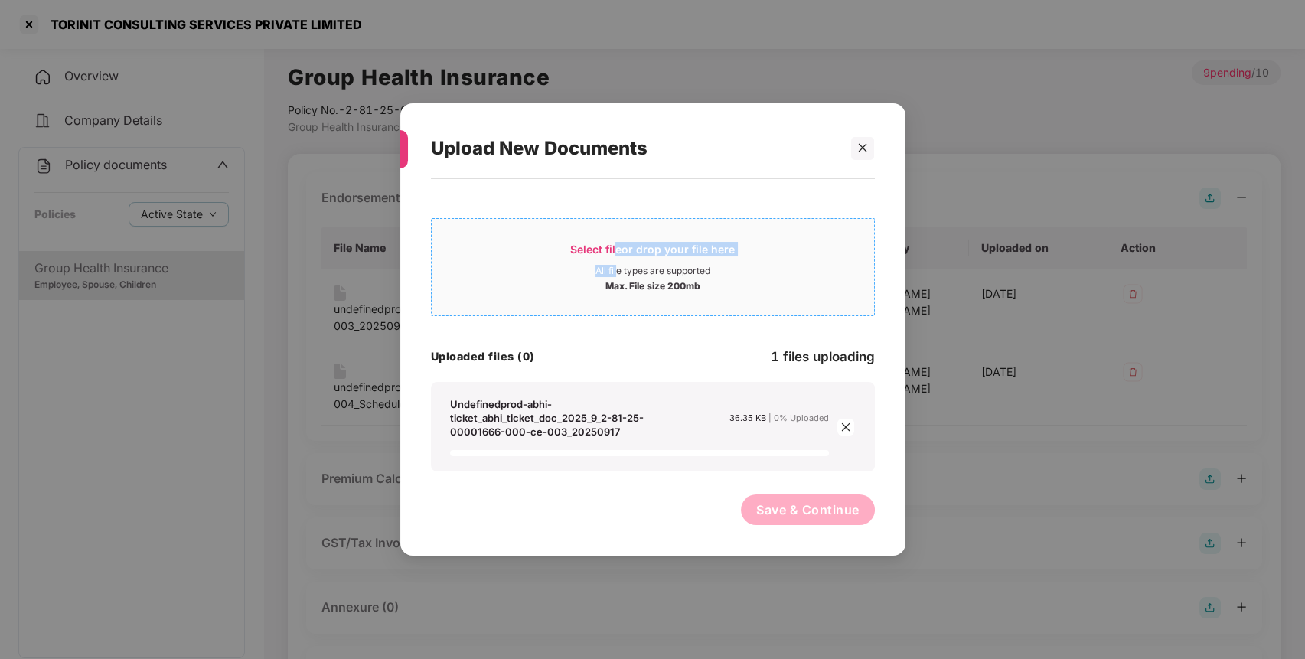
click at [538, 272] on div "All file types are supported" at bounding box center [653, 271] width 442 height 12
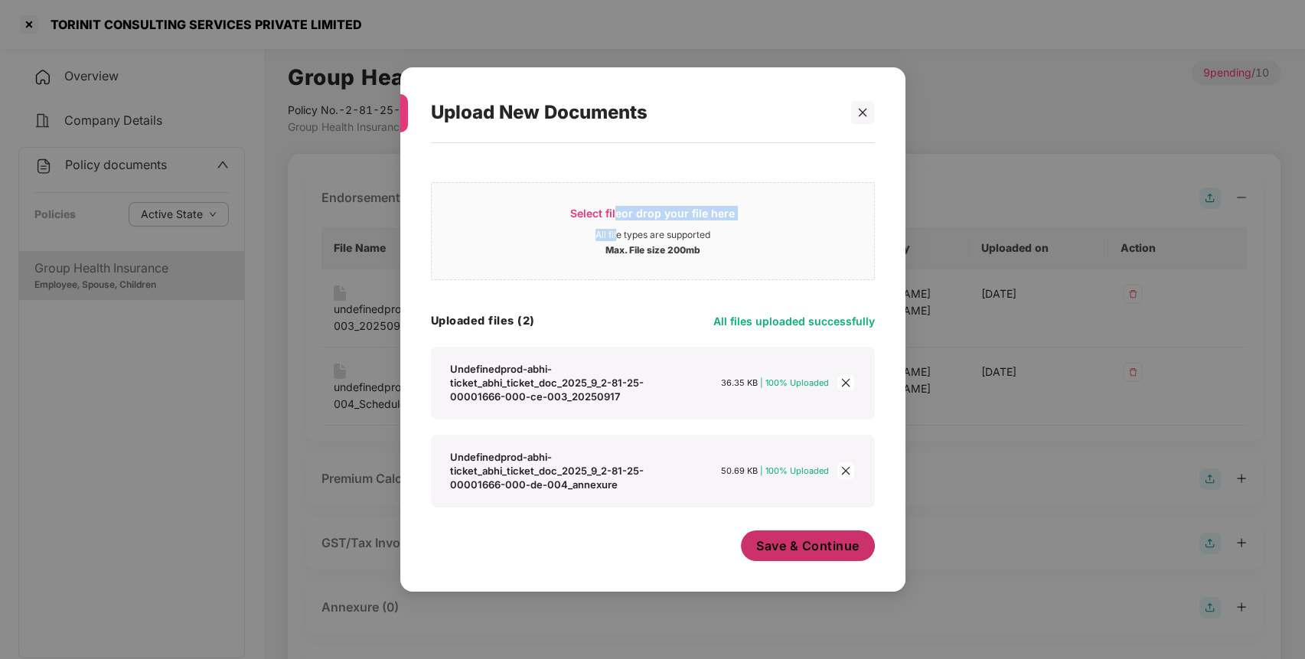
click at [776, 541] on span "Save & Continue" at bounding box center [807, 545] width 103 height 17
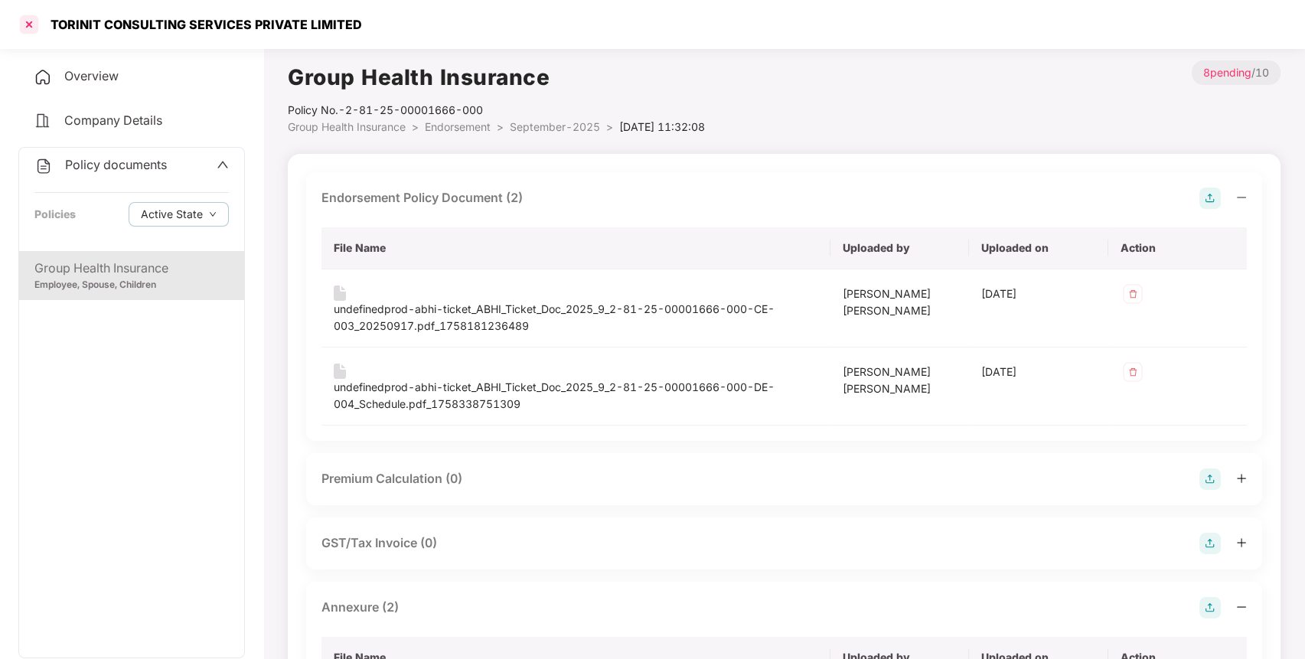
click at [28, 28] on div at bounding box center [29, 24] width 24 height 24
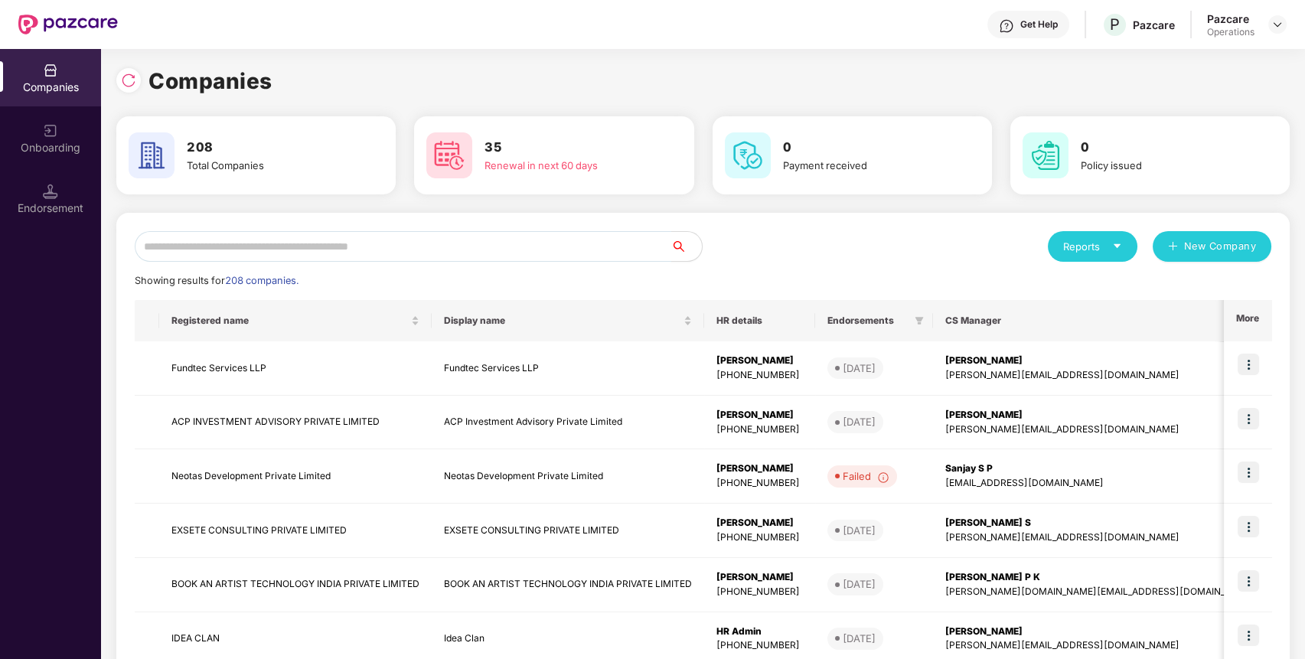
click at [328, 262] on div "Reports New Company Showing results for 208 companies. Registered name Display …" at bounding box center [703, 584] width 1137 height 707
click at [333, 258] on input "text" at bounding box center [403, 246] width 537 height 31
paste input "**********"
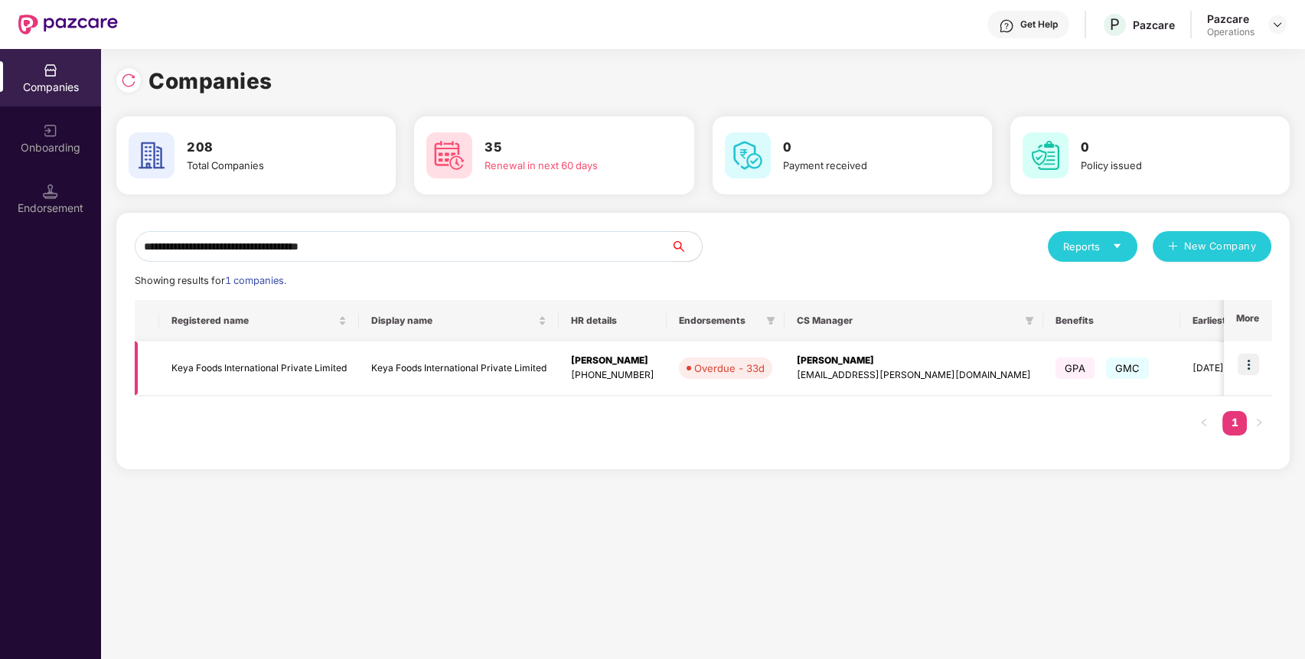
type input "**********"
click at [1254, 367] on img at bounding box center [1248, 364] width 21 height 21
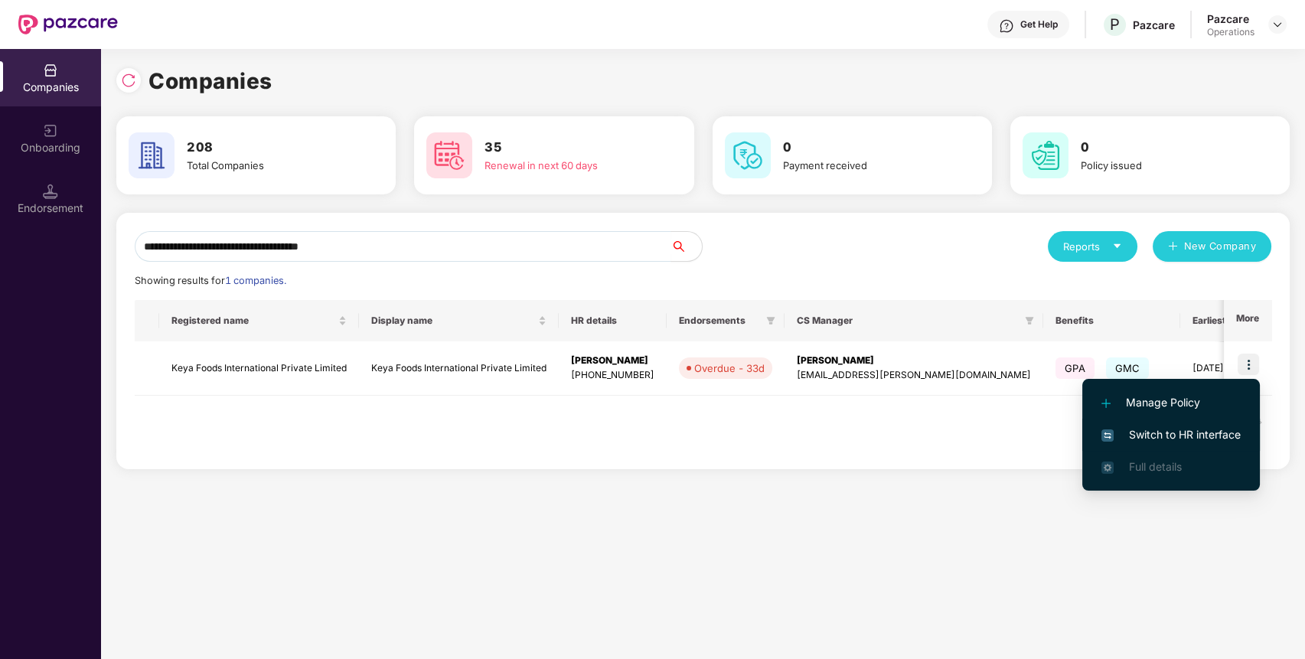
click at [1204, 434] on span "Switch to HR interface" at bounding box center [1171, 434] width 139 height 17
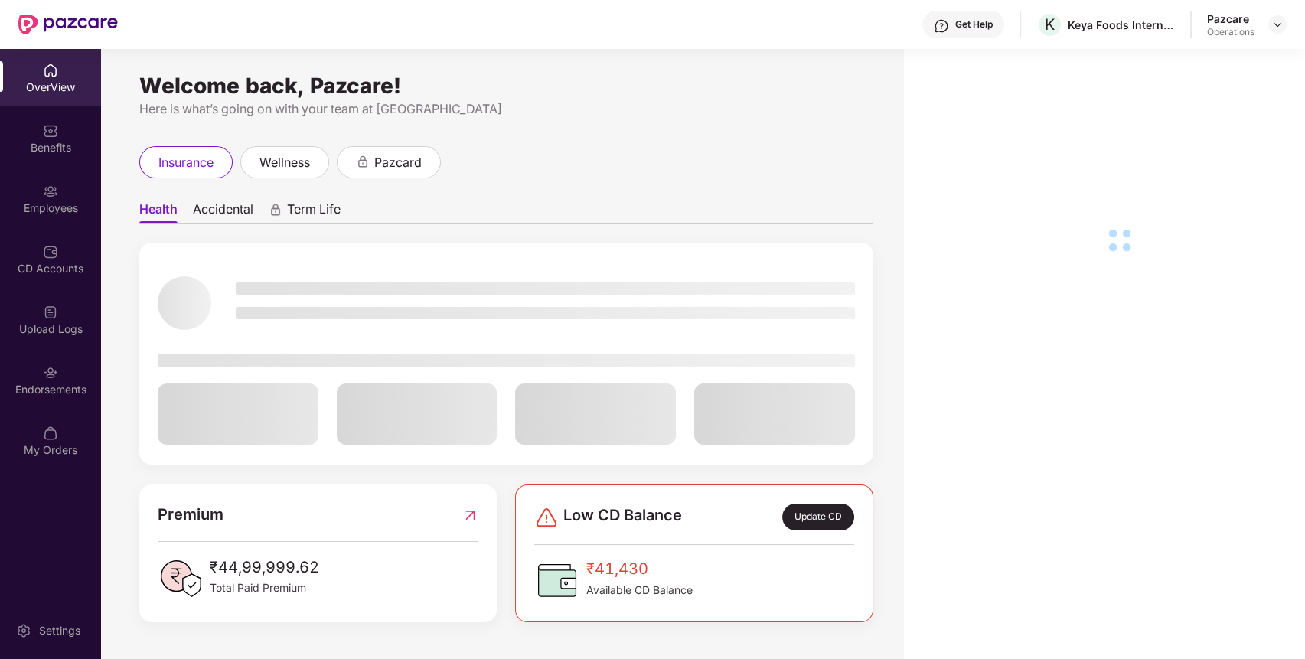
click at [59, 317] on div "Upload Logs" at bounding box center [50, 319] width 101 height 57
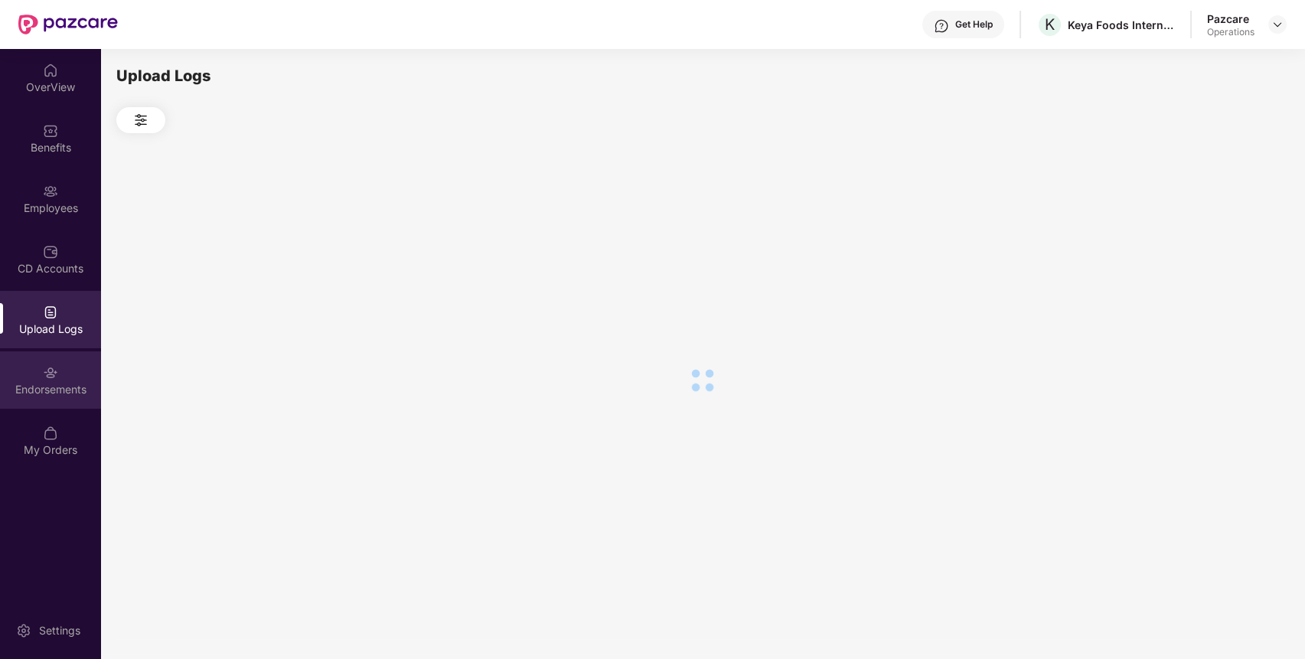
click at [54, 374] on img at bounding box center [50, 372] width 15 height 15
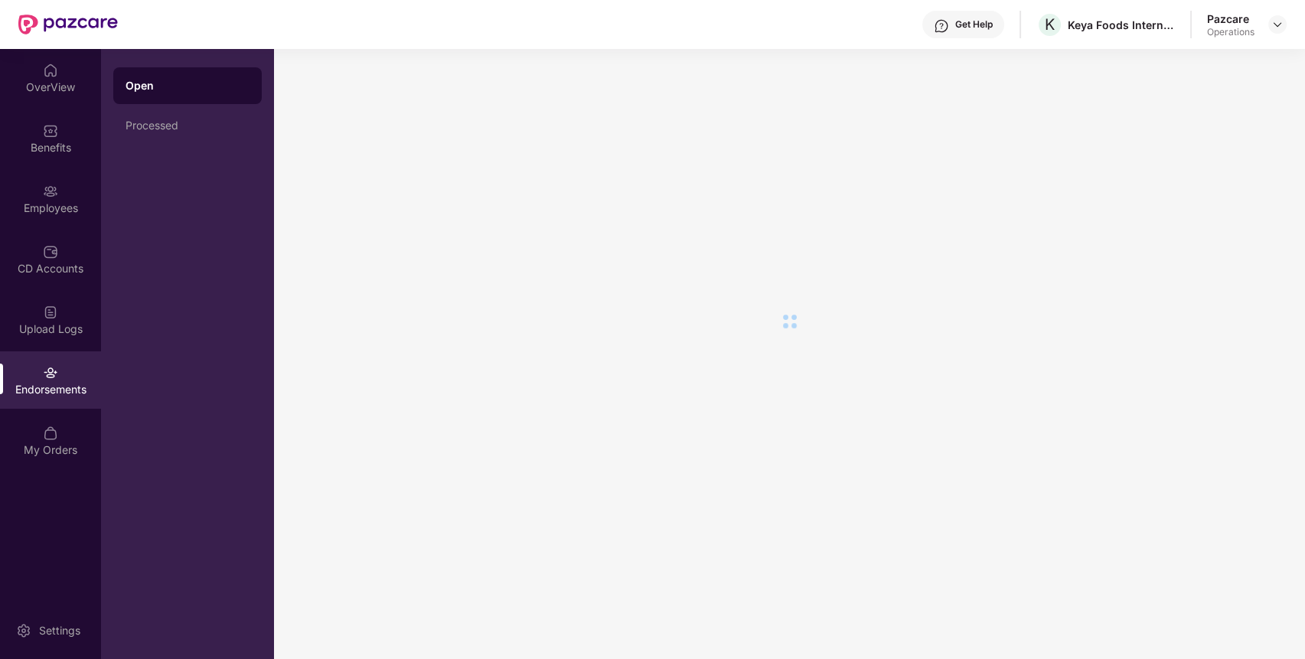
click at [54, 374] on img at bounding box center [50, 372] width 15 height 15
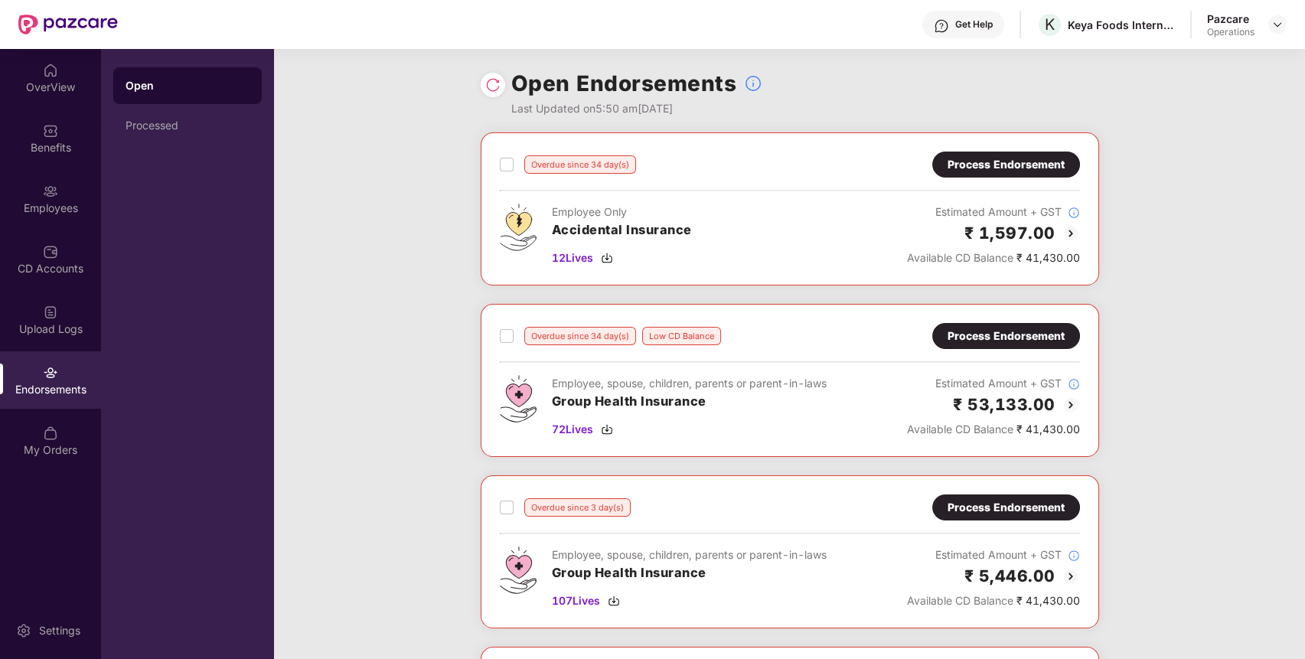
scroll to position [2, 0]
click at [1278, 25] on img at bounding box center [1278, 24] width 12 height 12
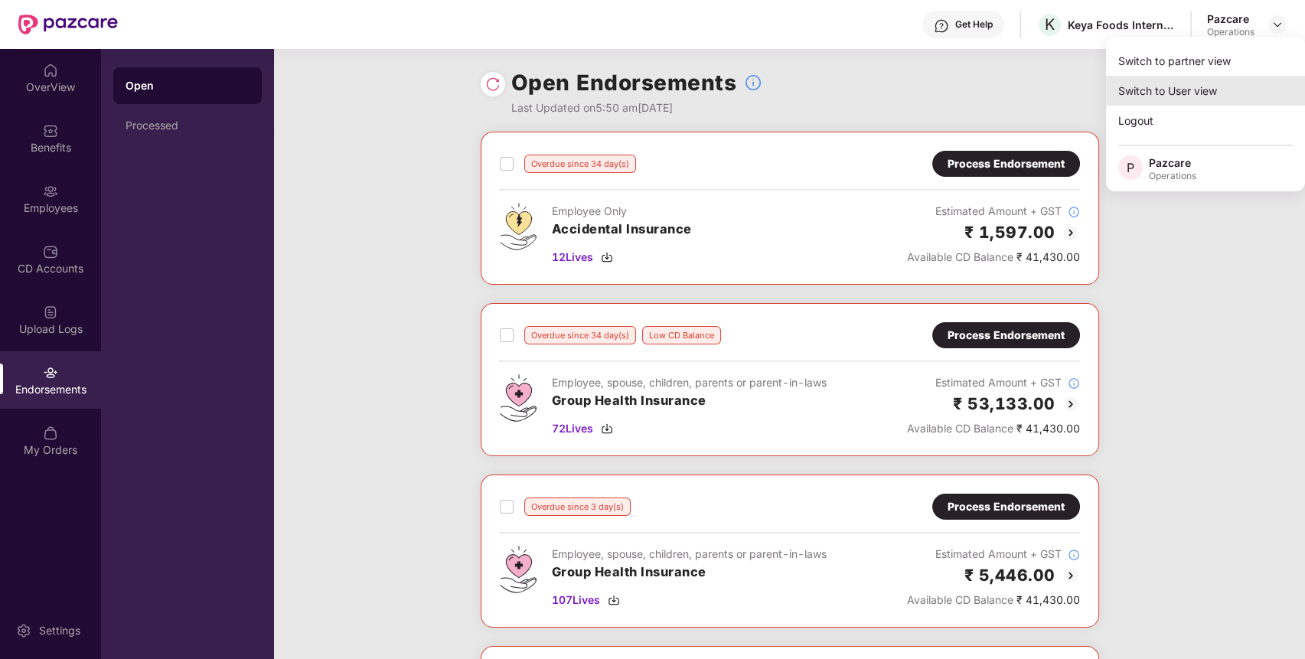
click at [1194, 76] on div "Switch to User view" at bounding box center [1205, 91] width 199 height 30
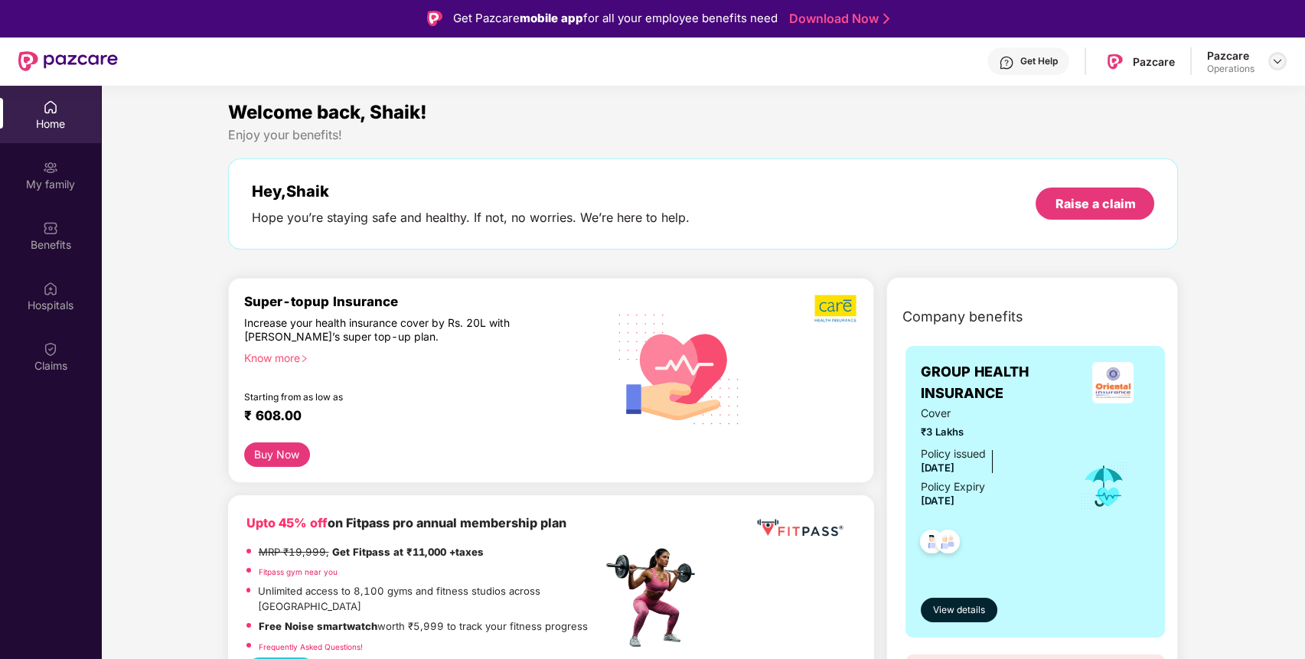
click at [1281, 58] on img at bounding box center [1278, 61] width 12 height 12
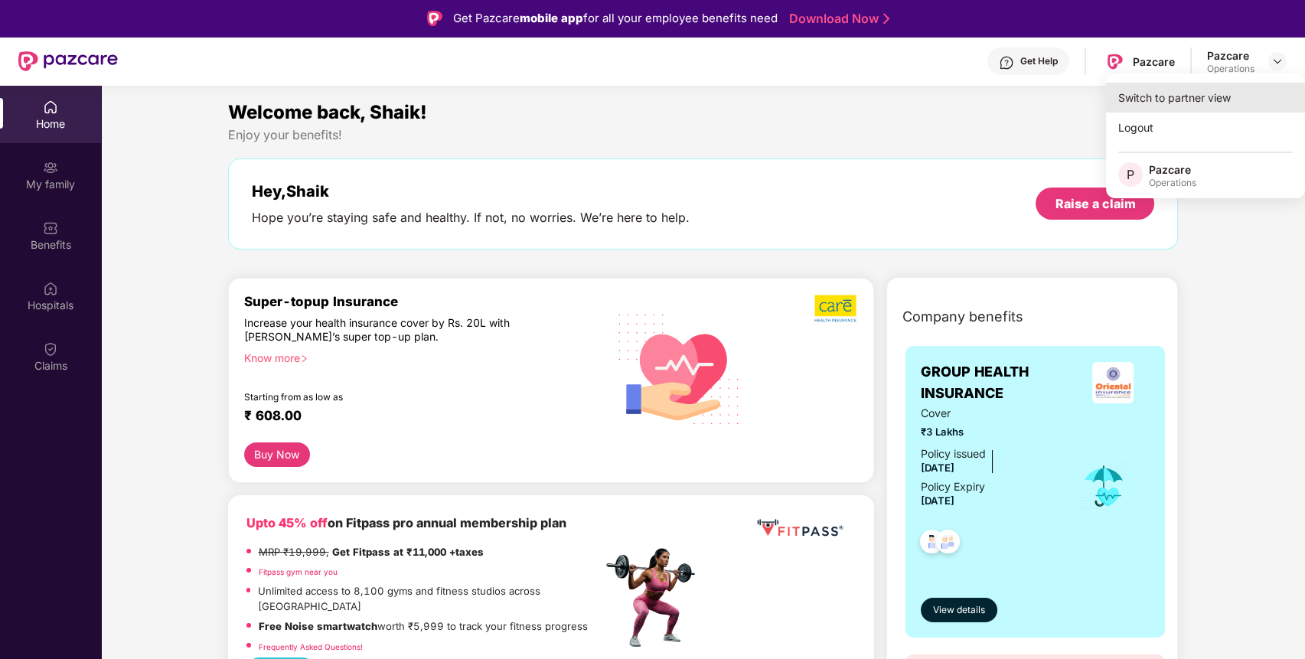
click at [1186, 97] on div "Switch to partner view" at bounding box center [1205, 98] width 199 height 30
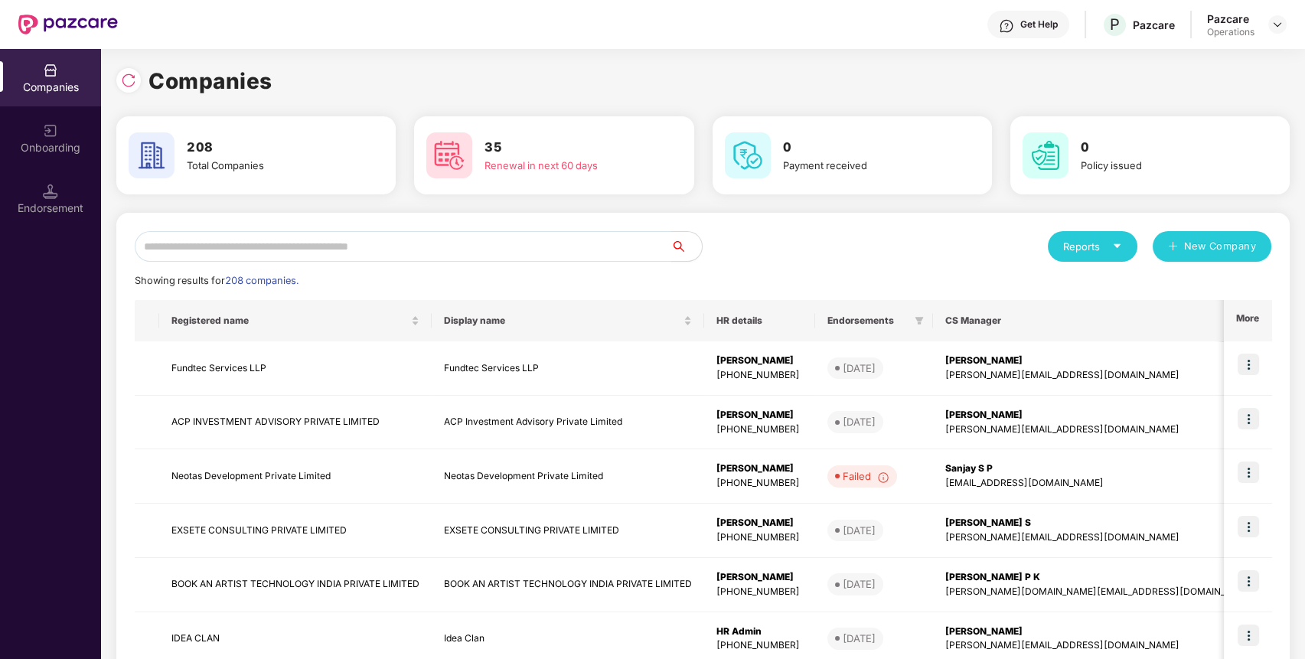
click at [421, 237] on input "text" at bounding box center [403, 246] width 537 height 31
paste input "**********"
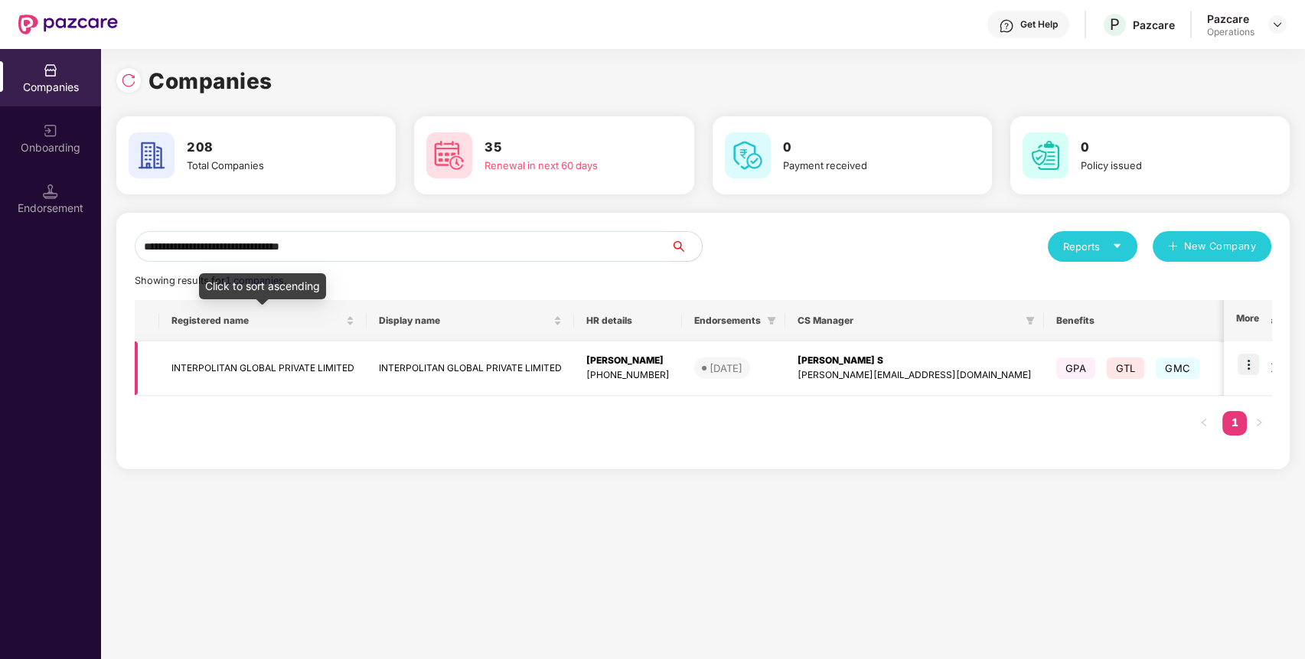
type input "**********"
click at [226, 384] on td "INTERPOLITAN GLOBAL PRIVATE LIMITED" at bounding box center [262, 368] width 207 height 54
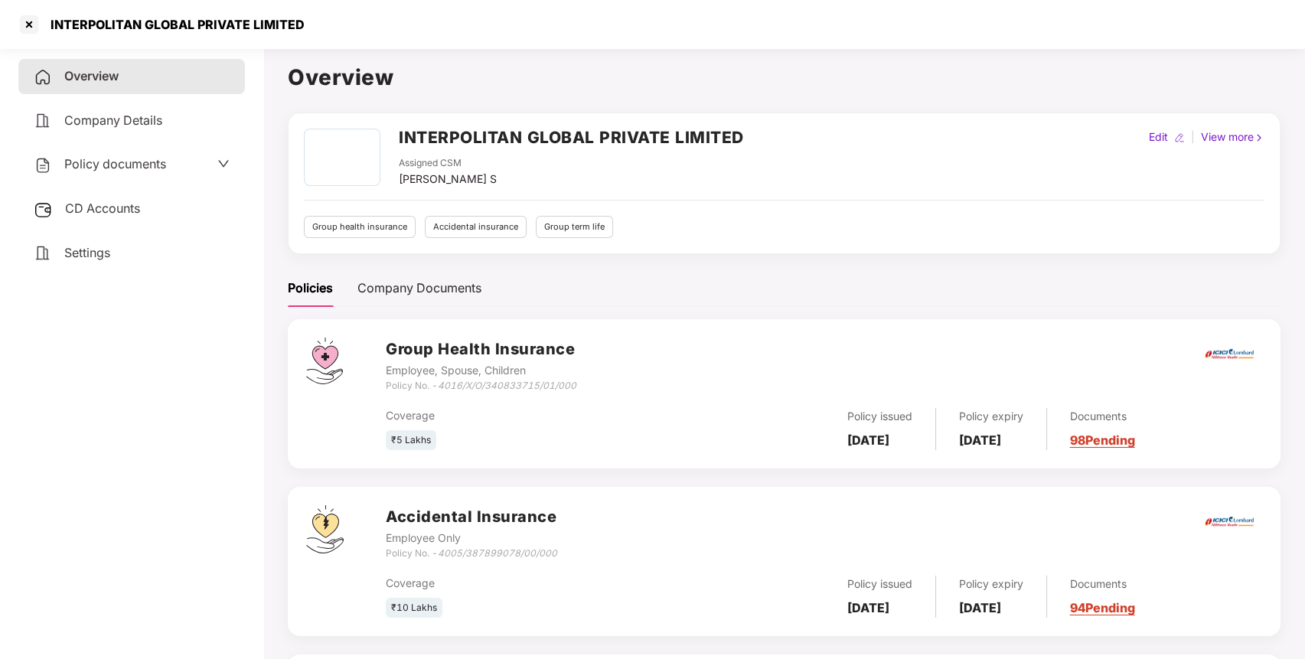
click at [140, 210] on span "CD Accounts" at bounding box center [102, 208] width 75 height 15
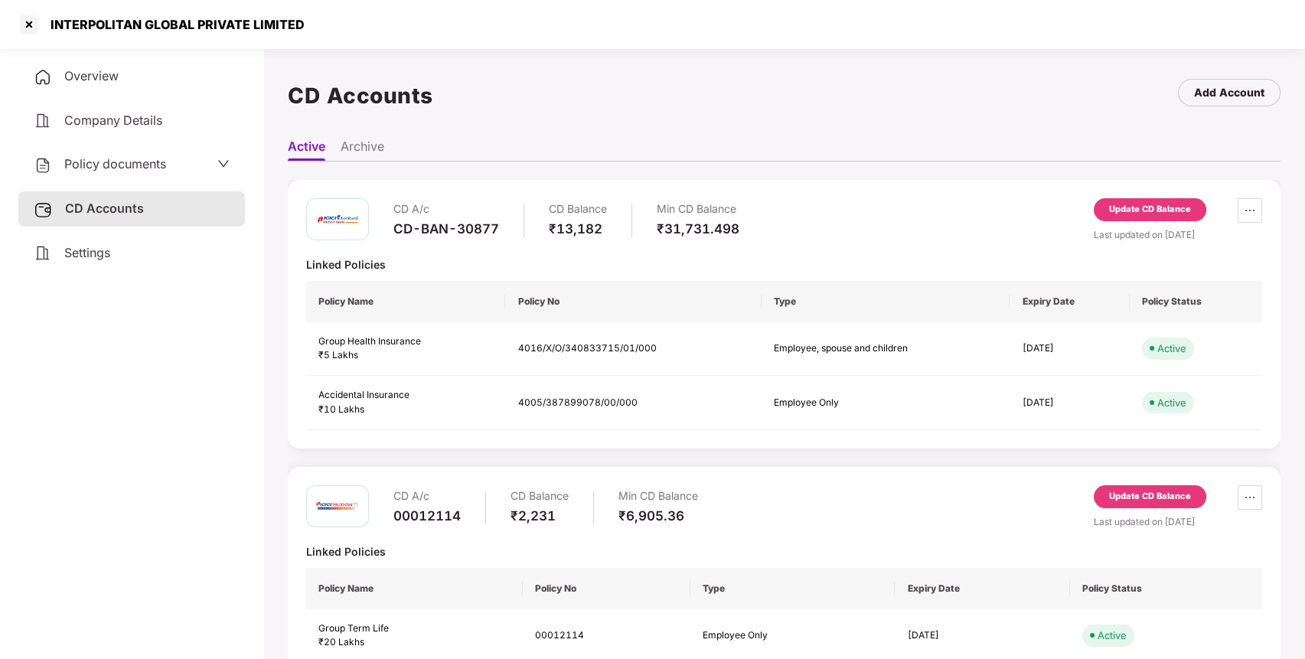
click at [422, 230] on div "CD-BAN-30877" at bounding box center [446, 228] width 106 height 17
copy div "CD-BAN-30877"
